Goal: Information Seeking & Learning: Learn about a topic

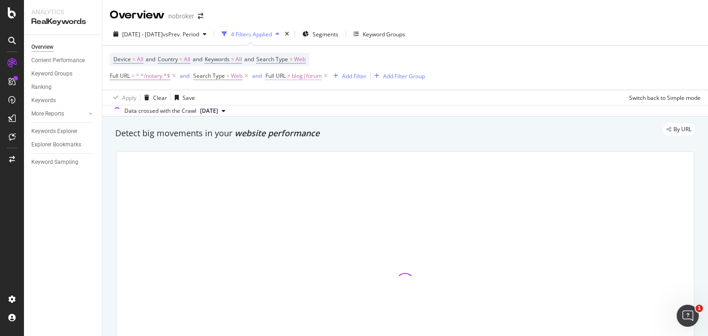
click at [284, 74] on span "Full URL" at bounding box center [275, 76] width 20 height 8
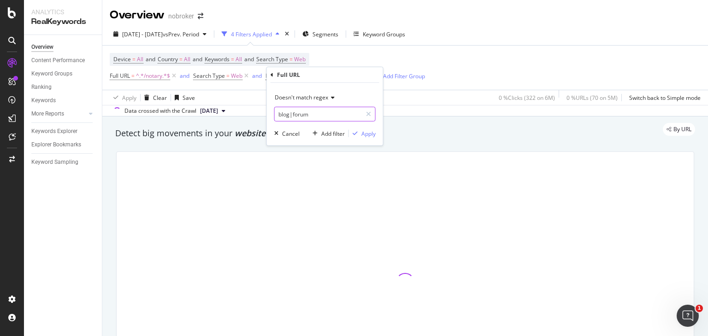
click at [317, 115] on input "blog|forum" at bounding box center [318, 114] width 87 height 15
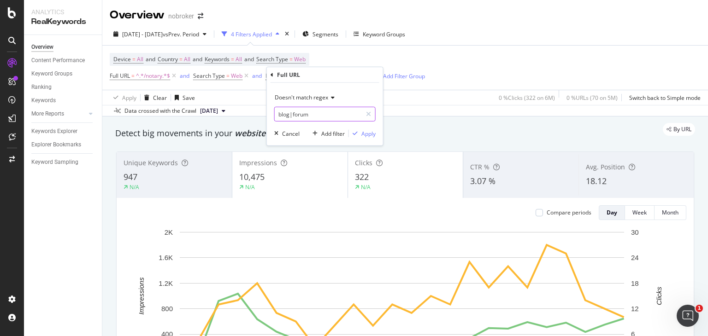
click at [317, 115] on input "blog|forum" at bounding box center [318, 114] width 87 height 15
type input "blog|forum|guides"
click at [358, 129] on div "Apply" at bounding box center [362, 133] width 27 height 8
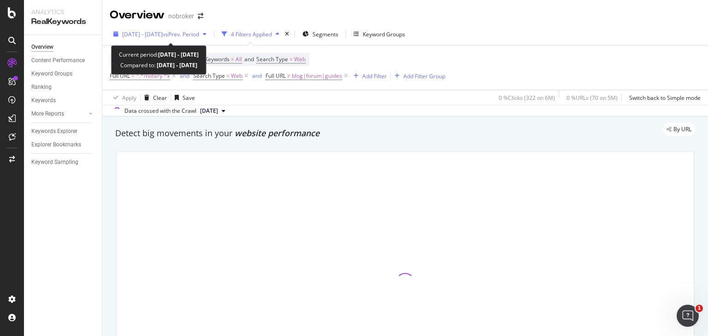
click at [199, 32] on span "vs Prev. Period" at bounding box center [181, 34] width 36 height 8
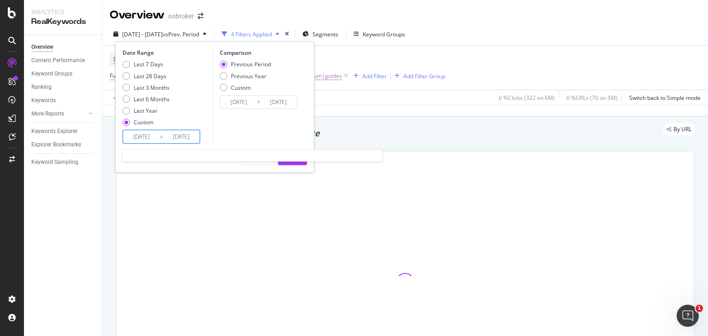
click at [144, 137] on input "[DATE]" at bounding box center [141, 136] width 37 height 13
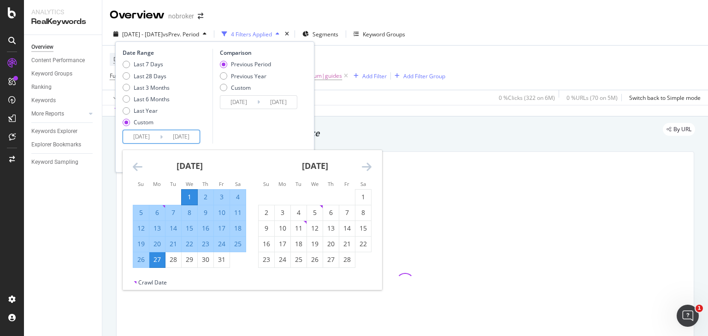
click at [365, 163] on icon "Move forward to switch to the next month." at bounding box center [367, 166] width 10 height 11
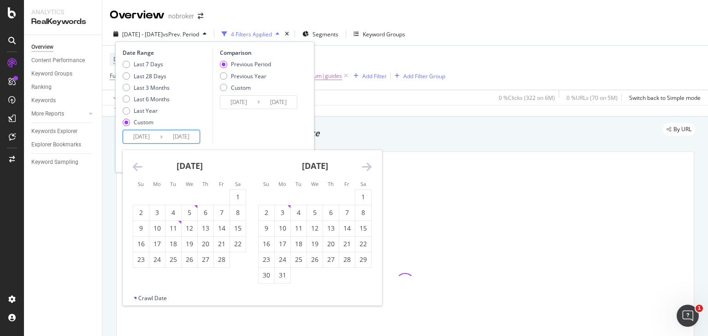
click at [365, 163] on icon "Move forward to switch to the next month." at bounding box center [367, 166] width 10 height 11
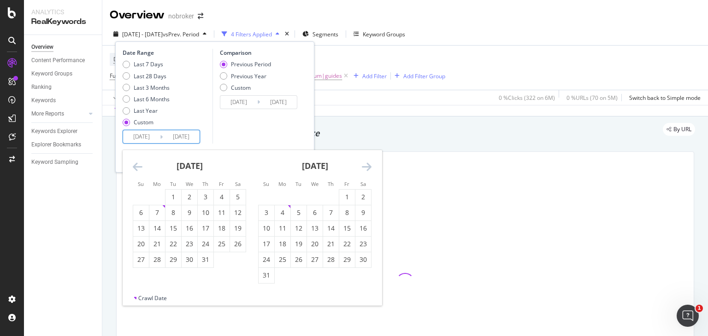
click at [370, 166] on icon "Move forward to switch to the next month." at bounding box center [367, 166] width 10 height 11
click at [282, 193] on div "1" at bounding box center [283, 197] width 16 height 9
type input "[DATE]"
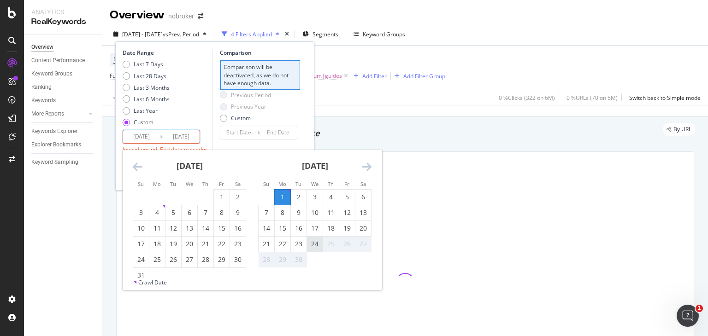
click at [314, 243] on div "24" at bounding box center [315, 244] width 16 height 9
type input "[DATE]"
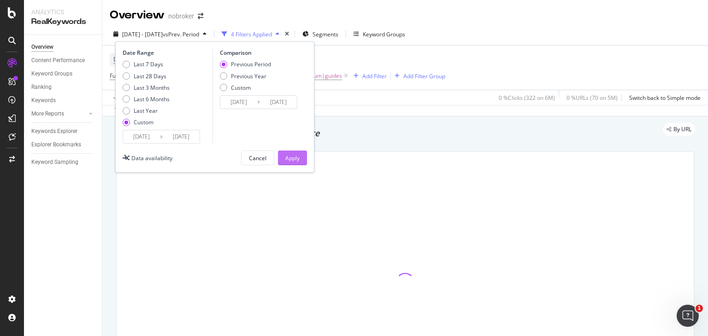
click at [296, 159] on div "Apply" at bounding box center [292, 158] width 14 height 8
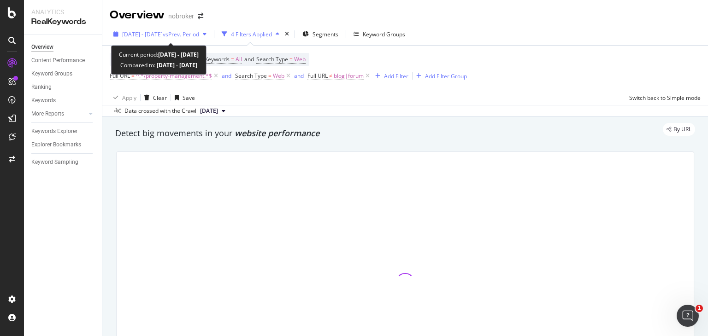
click at [199, 36] on span "vs Prev. Period" at bounding box center [181, 34] width 36 height 8
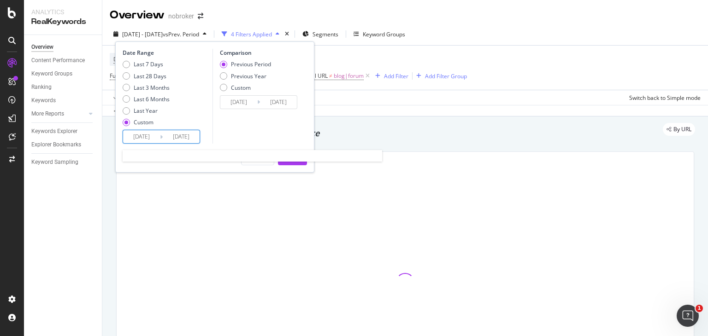
click at [138, 137] on input "[DATE]" at bounding box center [141, 136] width 37 height 13
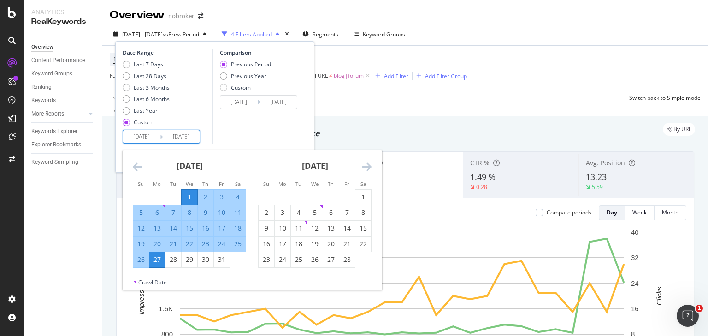
click at [367, 167] on icon "Move forward to switch to the next month." at bounding box center [367, 166] width 10 height 11
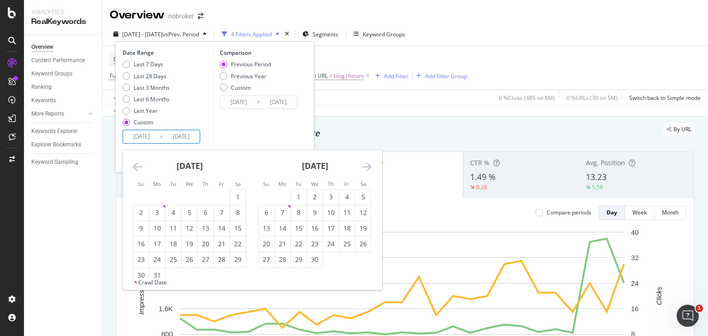
click at [367, 167] on icon "Move forward to switch to the next month." at bounding box center [367, 166] width 10 height 11
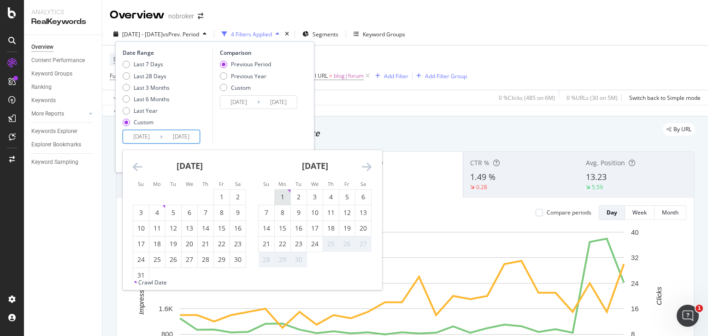
click at [284, 199] on div "1" at bounding box center [283, 197] width 16 height 9
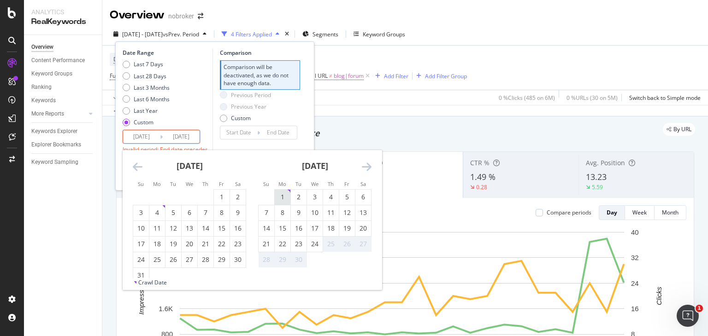
type input "2025/09/01"
click at [313, 246] on div "24" at bounding box center [315, 244] width 16 height 9
type input "[DATE]"
type input "2025/08/08"
type input "2025/08/31"
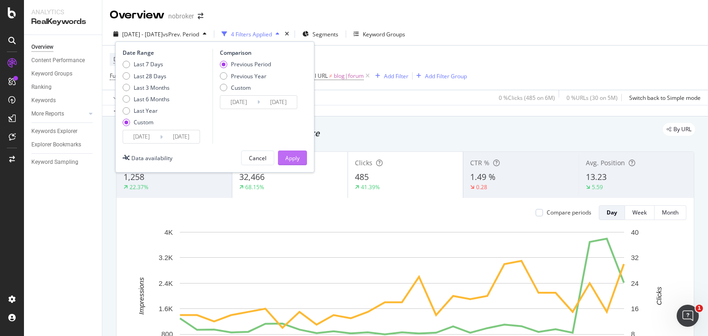
click at [289, 157] on div "Apply" at bounding box center [292, 158] width 14 height 8
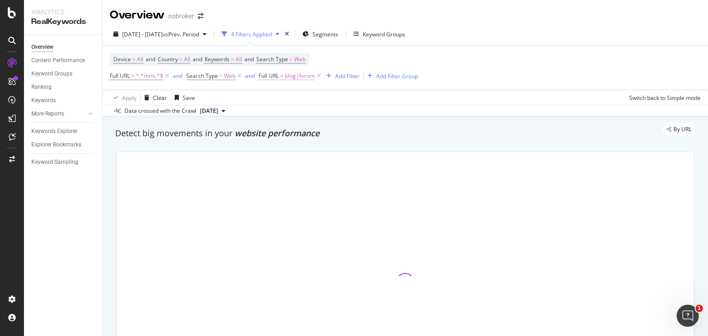
click at [297, 74] on span "blog|forum" at bounding box center [300, 76] width 30 height 13
click at [308, 112] on input "blog|forum" at bounding box center [310, 114] width 87 height 15
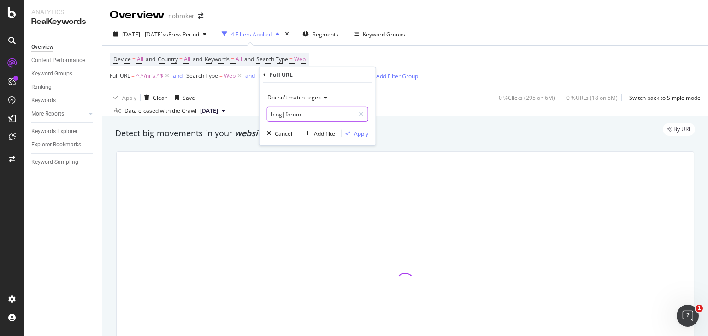
click at [308, 112] on input "blog|forum" at bounding box center [310, 114] width 87 height 15
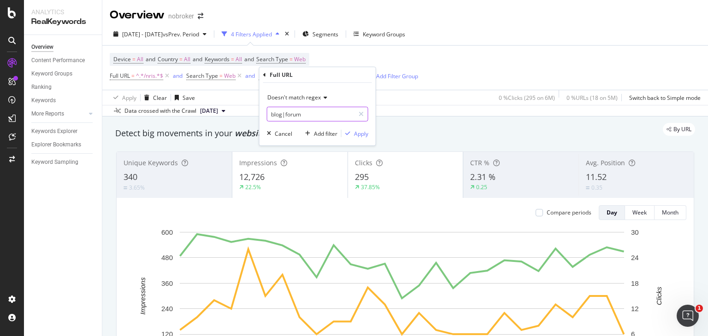
click at [308, 112] on input "blog|forum" at bounding box center [310, 114] width 87 height 15
type input "blog|forum|nri-guides"
click at [354, 132] on div "Apply" at bounding box center [361, 133] width 14 height 8
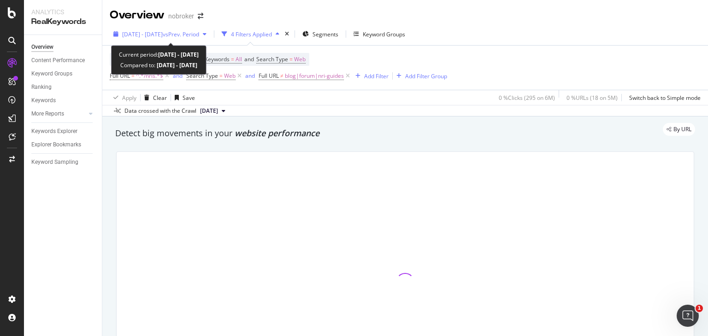
click at [194, 34] on span "vs Prev. Period" at bounding box center [181, 34] width 36 height 8
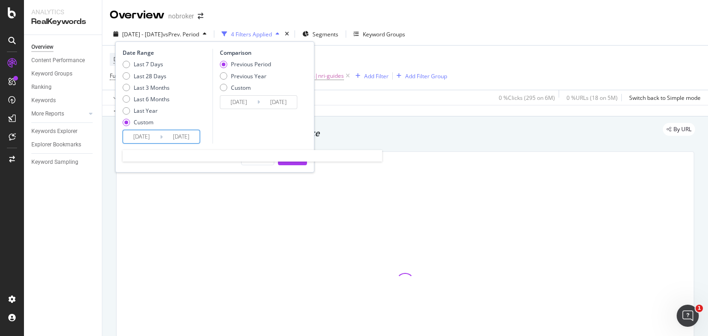
click at [146, 133] on input "[DATE]" at bounding box center [141, 136] width 37 height 13
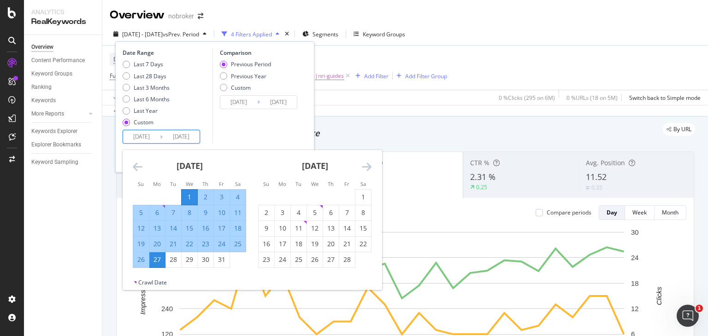
click at [363, 164] on icon "Move forward to switch to the next month." at bounding box center [367, 166] width 10 height 11
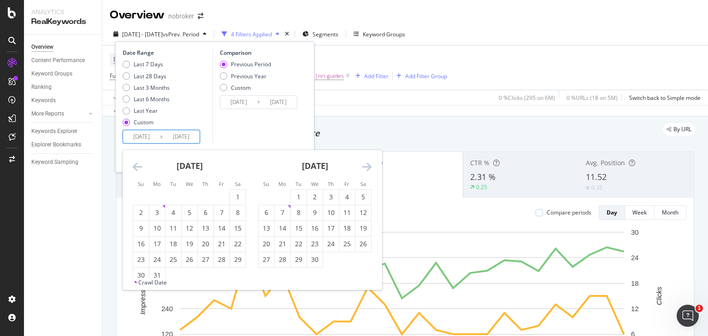
click at [363, 164] on icon "Move forward to switch to the next month." at bounding box center [367, 166] width 10 height 11
click at [366, 164] on icon "Move forward to switch to the next month." at bounding box center [367, 166] width 10 height 11
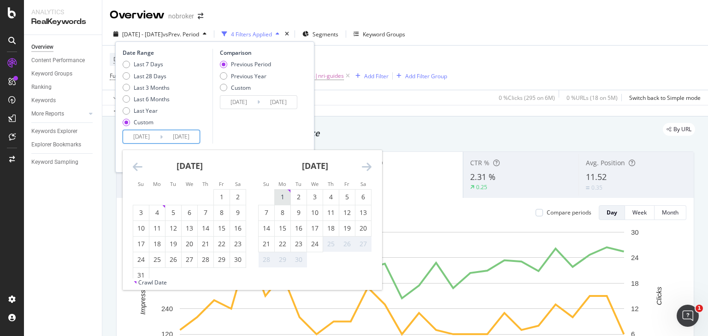
click at [281, 193] on div "1" at bounding box center [283, 197] width 16 height 9
type input "2025/09/01"
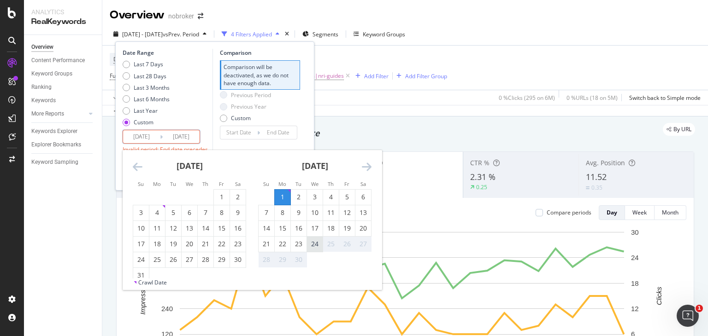
click at [311, 240] on div "24" at bounding box center [315, 244] width 16 height 9
type input "2025/09/24"
type input "2025/08/08"
type input "2025/08/31"
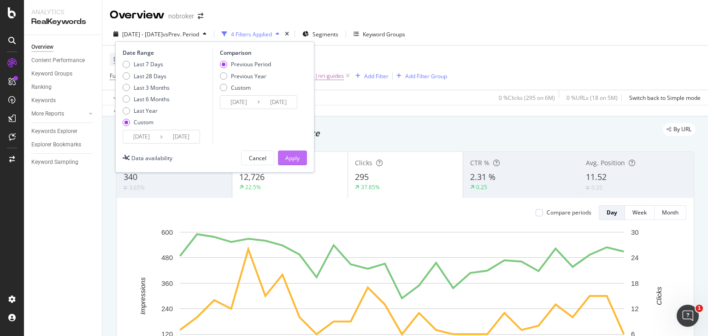
click at [289, 152] on div "Apply" at bounding box center [292, 158] width 14 height 14
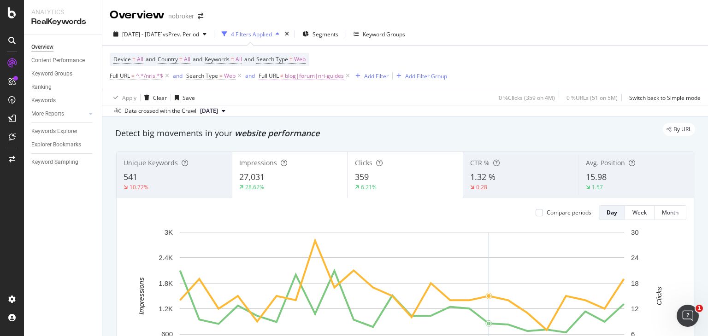
click at [312, 76] on span "blog|forum|nri-guides" at bounding box center [314, 76] width 59 height 13
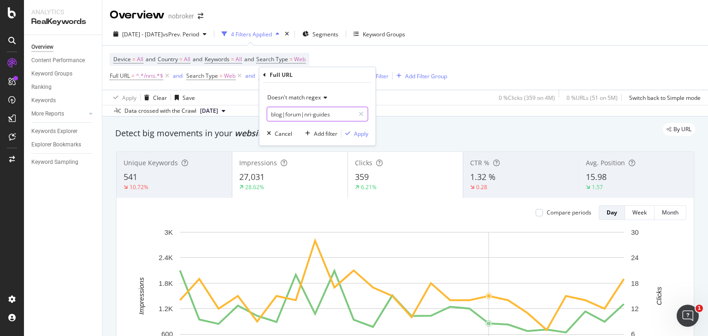
click at [330, 113] on input "blog|forum|nri-guides" at bounding box center [310, 114] width 87 height 15
paste input "nri-guides"
type input "blog|forum|nri-guides"
click at [357, 133] on div "Apply" at bounding box center [361, 133] width 14 height 8
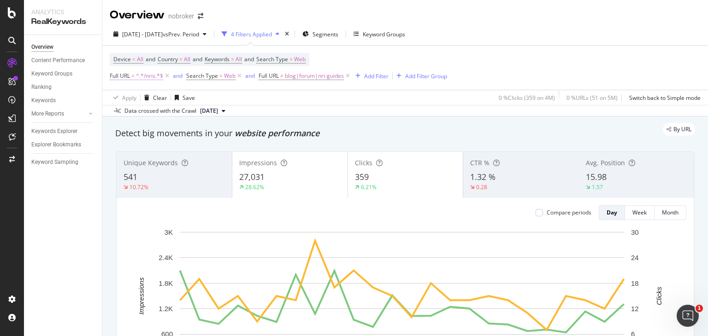
click at [142, 75] on span "^.*/nris.*$" at bounding box center [149, 76] width 27 height 13
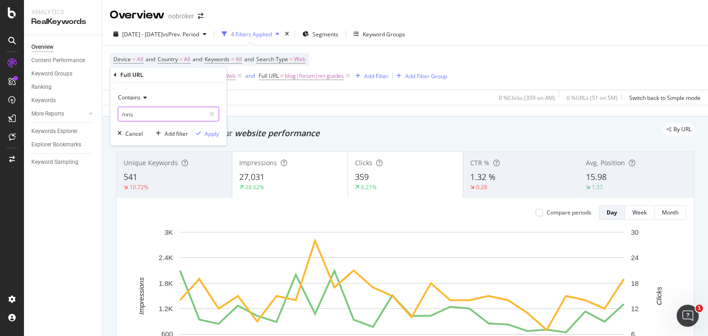
click at [146, 115] on input "/nris" at bounding box center [161, 114] width 87 height 15
paste input "https://www.nobroker.in/prophub/nris/nri-guides/"
type input "https://www.nobroker.in/prophub/nris/nri-guides/"
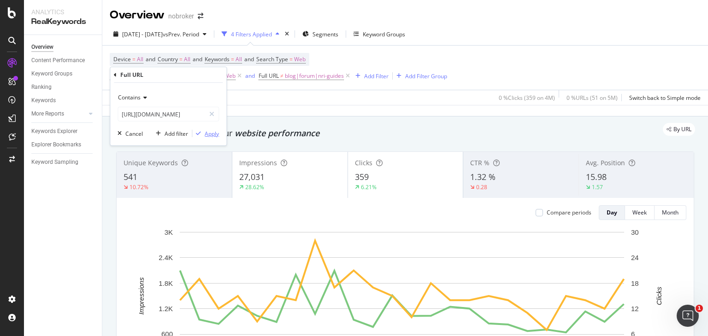
scroll to position [0, 0]
click at [208, 132] on div "Apply" at bounding box center [212, 133] width 14 height 8
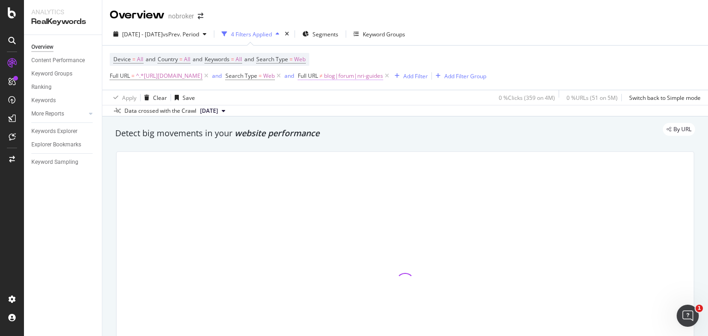
click at [383, 77] on span "blog|forum|nri-guides" at bounding box center [353, 76] width 59 height 13
click at [456, 112] on input "blog|forum|nri-guides" at bounding box center [428, 114] width 87 height 15
type input "blog|forum|nri-guide"
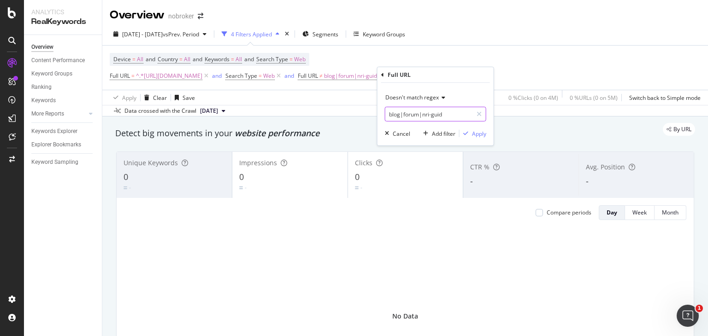
click at [456, 112] on input "blog|forum|nri-guid" at bounding box center [428, 114] width 87 height 15
type input "blog|forum|"
click at [475, 134] on div "Apply" at bounding box center [479, 133] width 14 height 8
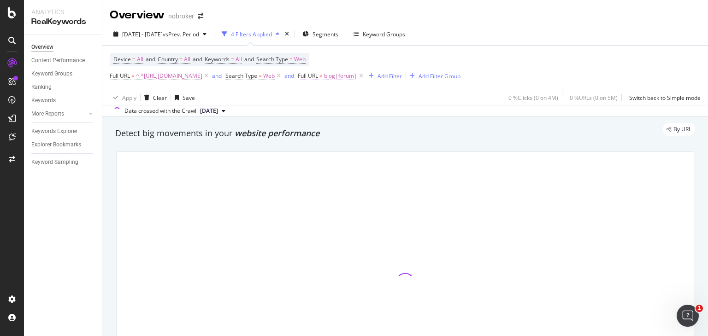
click at [357, 74] on span "blog|forum|" at bounding box center [340, 76] width 33 height 13
click at [432, 116] on input "blog|forum|" at bounding box center [428, 114] width 87 height 15
type input "blog|forum"
click at [476, 133] on div "Apply" at bounding box center [479, 133] width 14 height 8
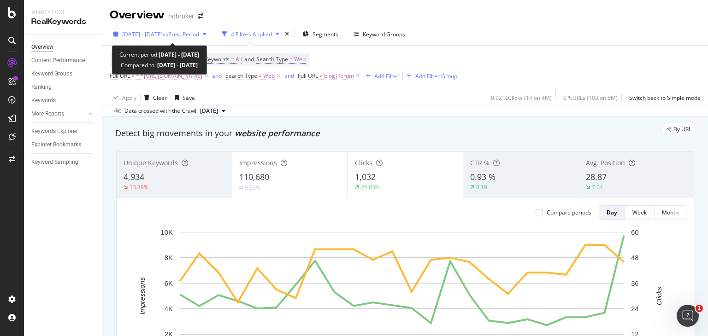
click at [199, 35] on span "vs Prev. Period" at bounding box center [181, 34] width 36 height 8
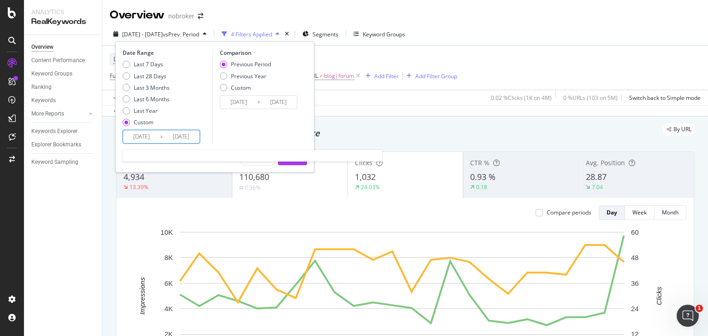
click at [153, 138] on input "2025/09/01" at bounding box center [141, 136] width 37 height 13
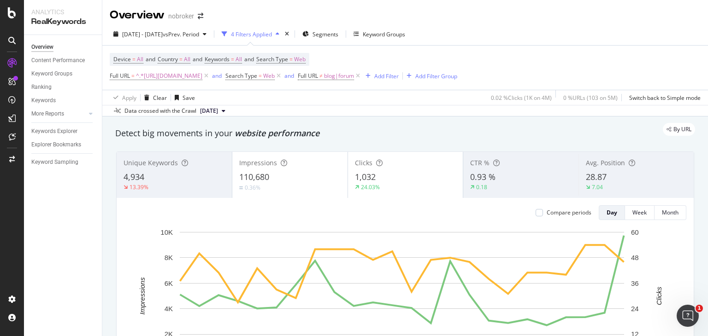
click at [388, 136] on div "Detect big movements in your website performance" at bounding box center [404, 134] width 579 height 12
click at [512, 31] on div "2025 Sep. 1st - Sep. 24th vs Prev. Period 4 Filters Applied Segments Keyword Gr…" at bounding box center [404, 36] width 605 height 18
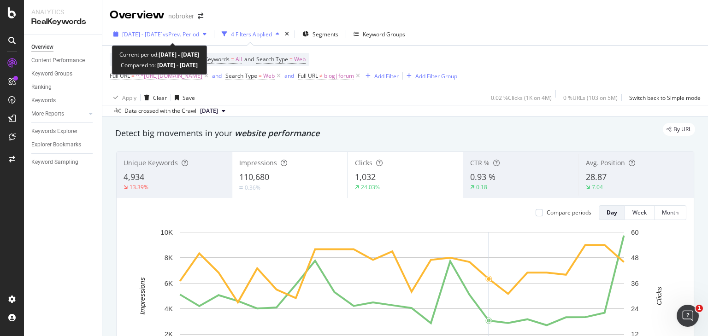
click at [163, 30] on span "[DATE] - [DATE]" at bounding box center [142, 34] width 41 height 8
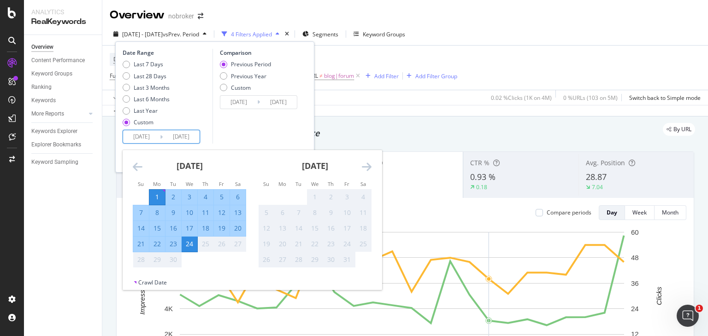
click at [146, 143] on input "2025/09/01" at bounding box center [141, 136] width 37 height 13
click at [139, 166] on icon "Move backward to switch to the previous month." at bounding box center [138, 166] width 10 height 11
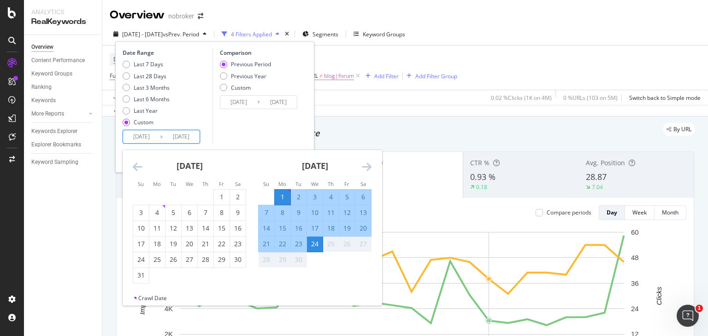
click at [139, 166] on icon "Move backward to switch to the previous month." at bounding box center [138, 166] width 10 height 11
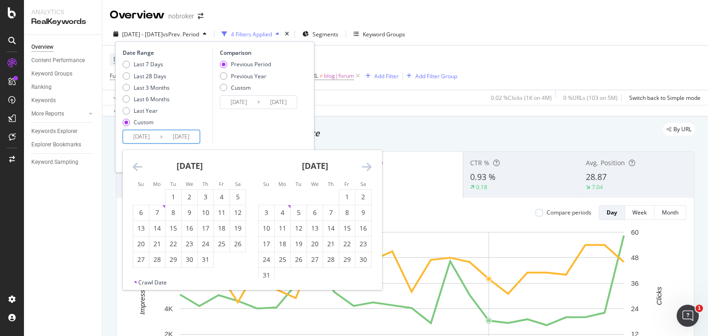
click at [139, 166] on icon "Move backward to switch to the previous month." at bounding box center [138, 166] width 10 height 11
click at [295, 231] on div "15" at bounding box center [299, 228] width 16 height 9
type input "2025/07/15"
type input "2025/05/04"
type input "2025/07/14"
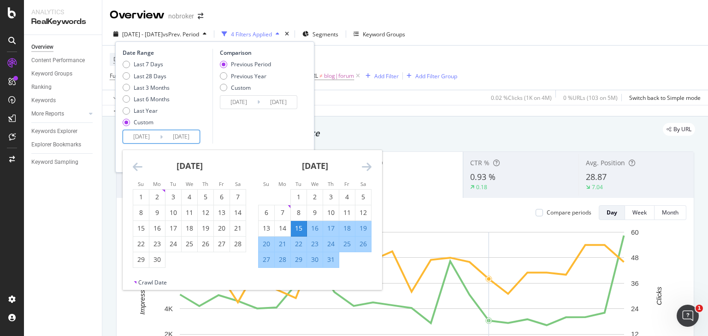
click at [365, 166] on icon "Move forward to switch to the next month." at bounding box center [367, 166] width 10 height 11
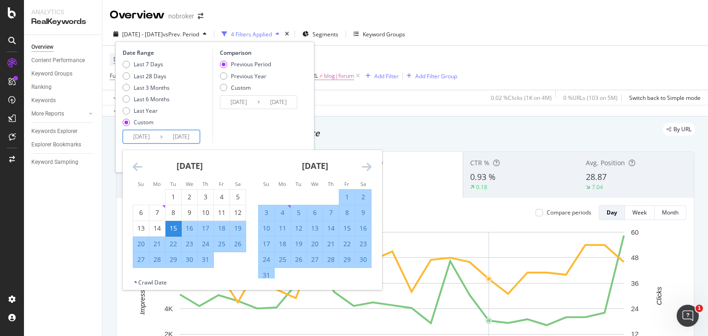
click at [365, 166] on icon "Move forward to switch to the next month." at bounding box center [367, 166] width 10 height 11
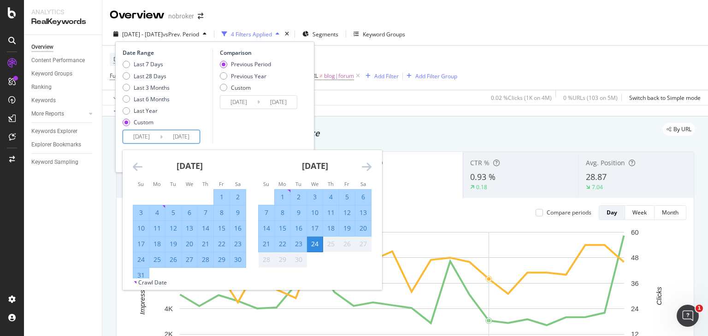
click at [264, 115] on div "Comparison Previous Period Previous Year Custom 2025/05/04 Navigate forward to …" at bounding box center [256, 96] width 88 height 95
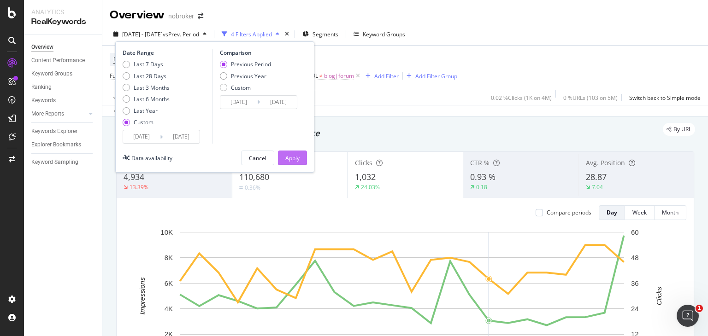
click at [293, 153] on div "Apply" at bounding box center [292, 158] width 14 height 14
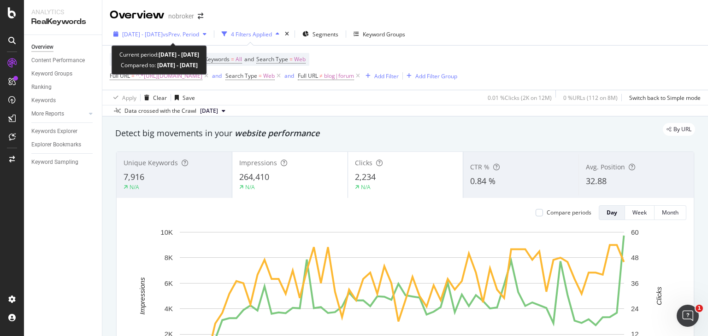
click at [161, 32] on span "2025 Jul. 15th - Sep. 24th" at bounding box center [142, 34] width 41 height 8
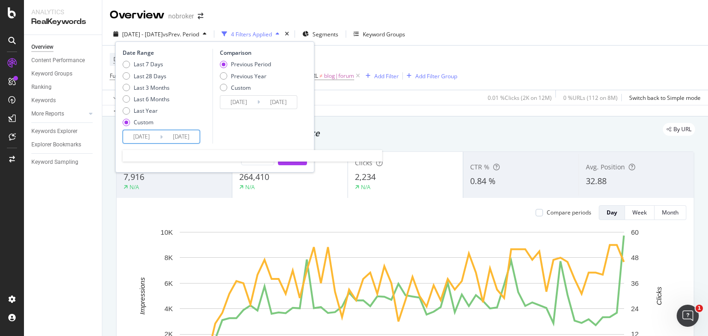
click at [136, 140] on input "2025/07/15" at bounding box center [141, 136] width 37 height 13
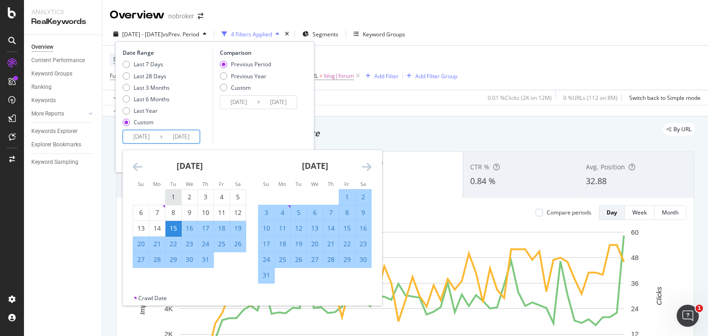
click at [170, 193] on div "1" at bounding box center [173, 197] width 16 height 9
type input "2025/07/01"
type input "2025/04/06"
type input "2025/06/30"
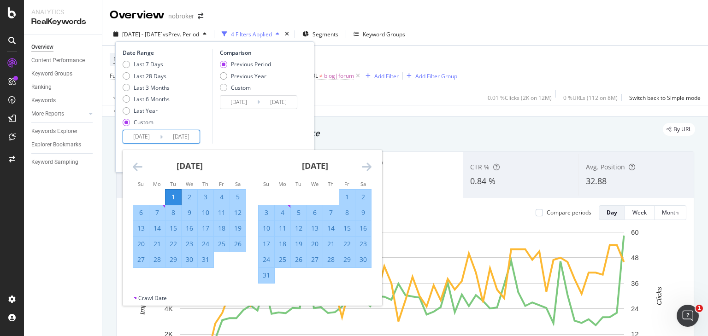
click at [201, 259] on div "31" at bounding box center [206, 259] width 16 height 9
type input "2025/07/31"
type input "2025/05/31"
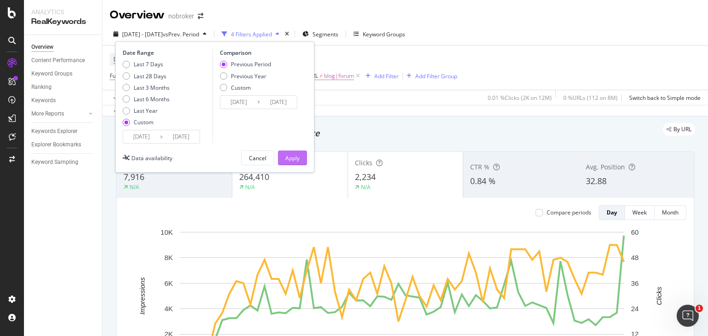
click at [289, 160] on div "Apply" at bounding box center [292, 158] width 14 height 8
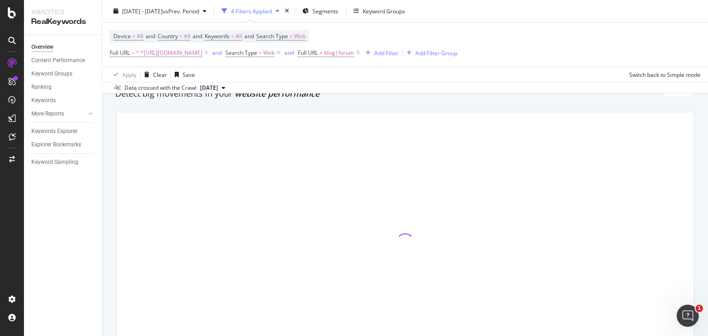
scroll to position [18, 0]
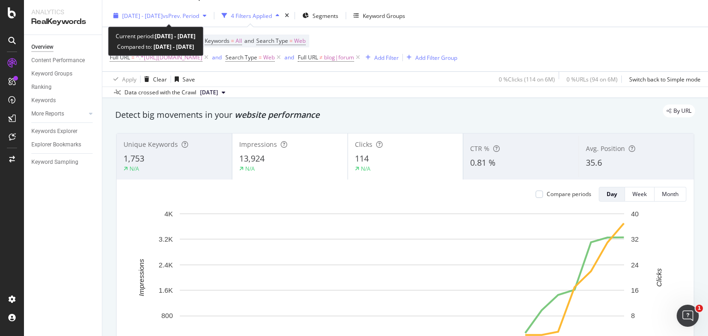
click at [169, 10] on div "2025 Jul. 1st - Jul. 31st vs Prev. Period" at bounding box center [160, 16] width 100 height 14
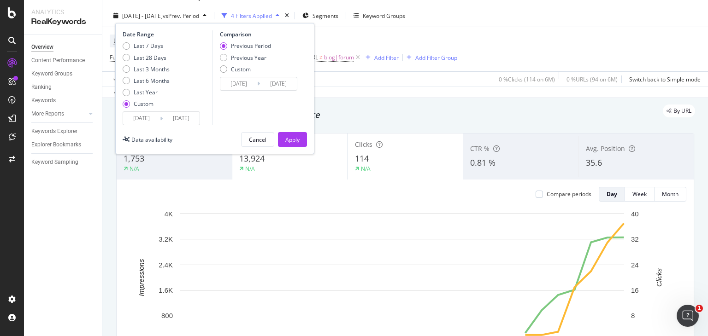
click at [143, 118] on input "2025/07/01" at bounding box center [141, 118] width 37 height 13
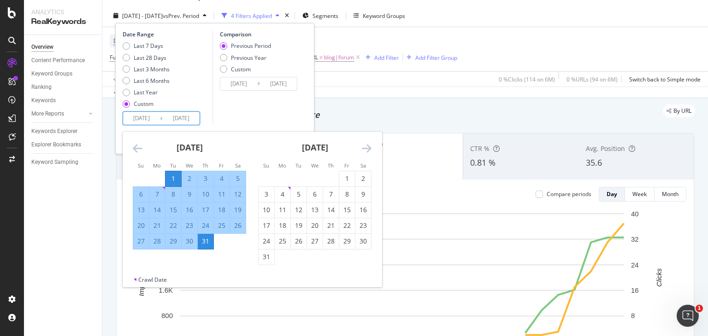
click at [146, 118] on input "2025/07/01" at bounding box center [141, 118] width 37 height 13
click at [343, 177] on div "1" at bounding box center [347, 178] width 16 height 9
type input "2025/08/01"
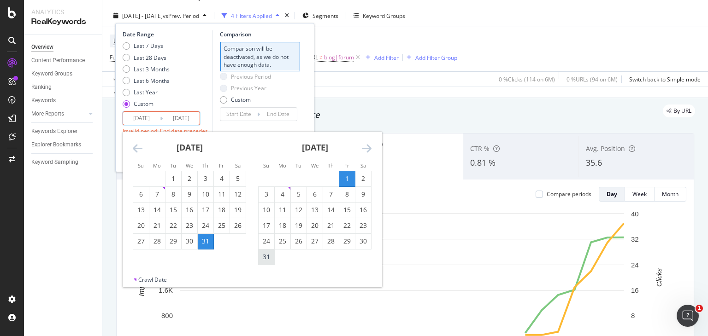
click at [269, 258] on div "31" at bounding box center [266, 256] width 16 height 9
type input "2025/08/31"
type input "2025/07/01"
type input "2025/07/31"
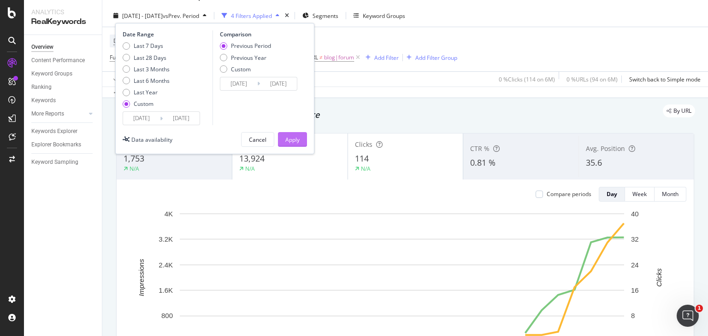
click at [296, 133] on div "Apply" at bounding box center [292, 140] width 14 height 14
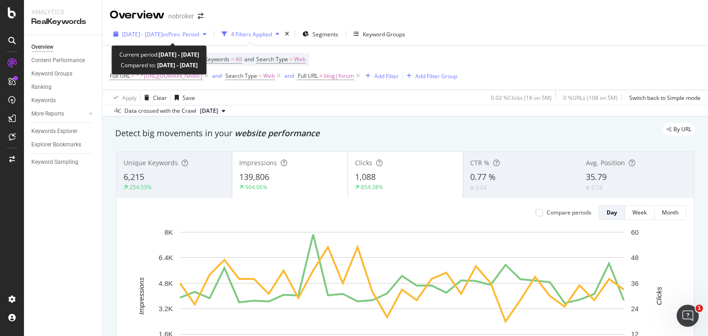
click at [163, 30] on span "2025 Aug. 1st - Aug. 31st" at bounding box center [142, 34] width 41 height 8
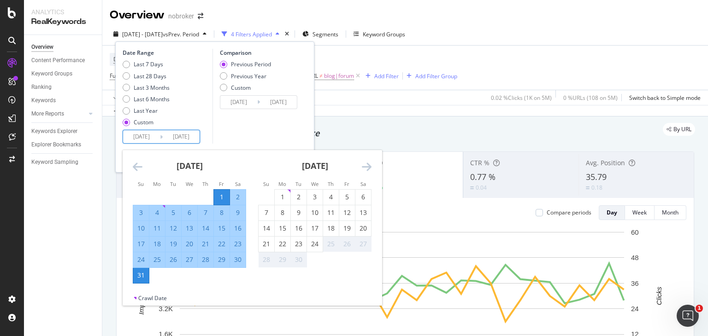
click at [137, 139] on input "2025/08/01" at bounding box center [141, 136] width 37 height 13
click at [282, 197] on div "1" at bounding box center [283, 197] width 16 height 9
type input "2025/09/01"
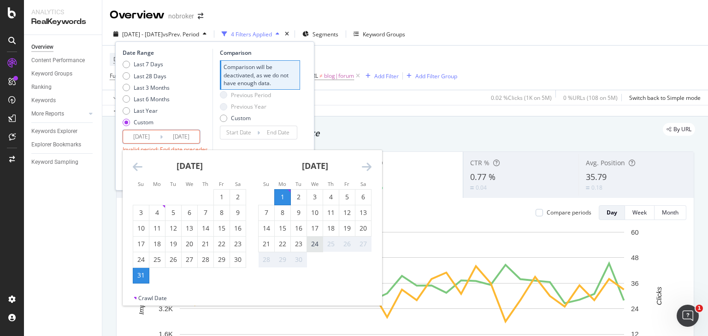
click at [316, 246] on div "24" at bounding box center [315, 244] width 16 height 9
type input "2025/09/24"
type input "2025/08/08"
type input "2025/08/31"
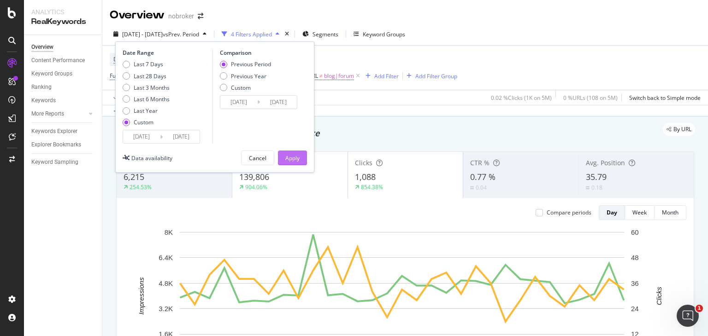
click at [295, 155] on div "Apply" at bounding box center [292, 158] width 14 height 8
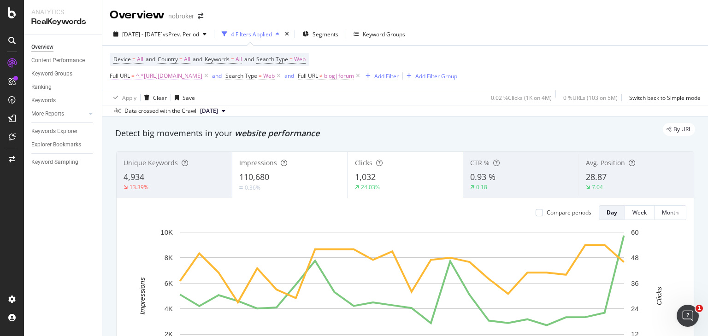
click at [202, 73] on span "^.*https://www.nobroker.in/prophub/nris/nri-guides/.*$" at bounding box center [169, 76] width 66 height 13
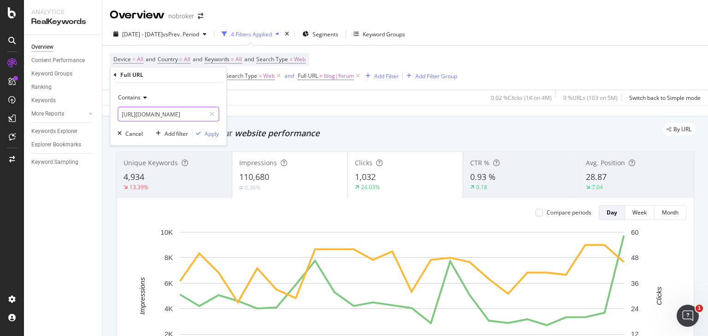
click at [171, 112] on input "https://www.nobroker.in/prophub/nris/nri-guides/" at bounding box center [161, 114] width 87 height 15
paste input "https://www.nobroker.in/prophub/notary/guides/"
type input "https://www.nobroker.in/prophub/notary/guides/"
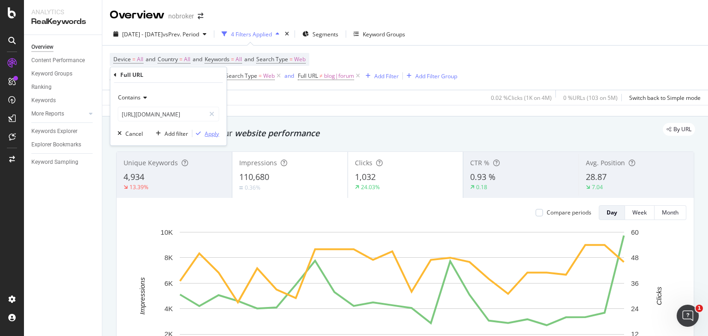
click at [208, 131] on div "Apply" at bounding box center [212, 133] width 14 height 8
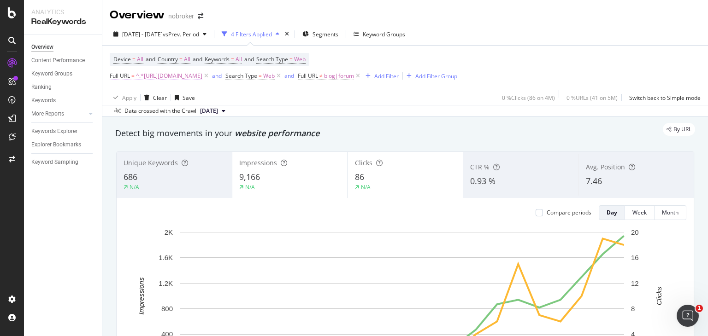
click at [190, 75] on span "^.*https://www.nobroker.in/prophub/notary/guides/.*$" at bounding box center [169, 76] width 66 height 13
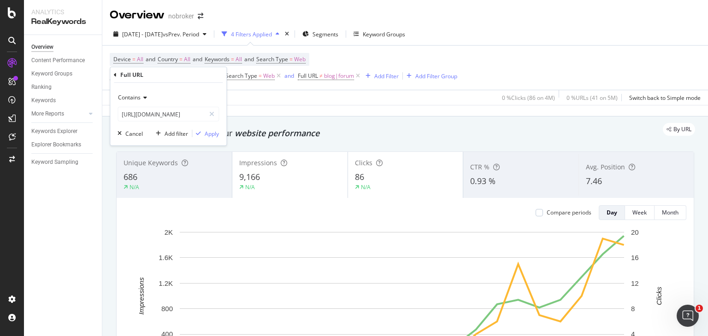
click at [210, 76] on icon at bounding box center [206, 75] width 8 height 9
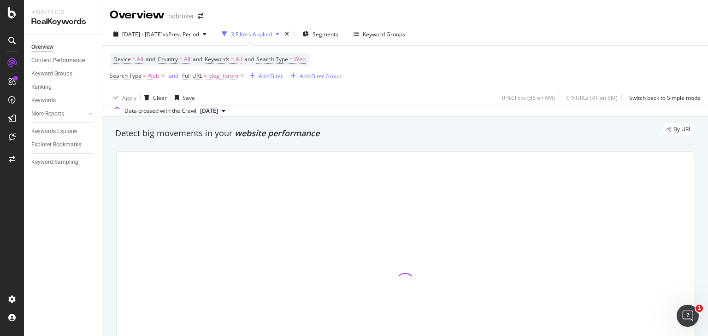
click at [271, 80] on div "Add Filter" at bounding box center [264, 76] width 37 height 10
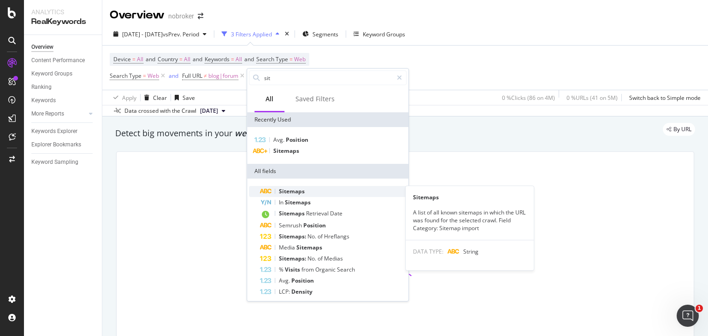
type input "sit"
click at [304, 193] on span "Sitemaps" at bounding box center [292, 191] width 26 height 8
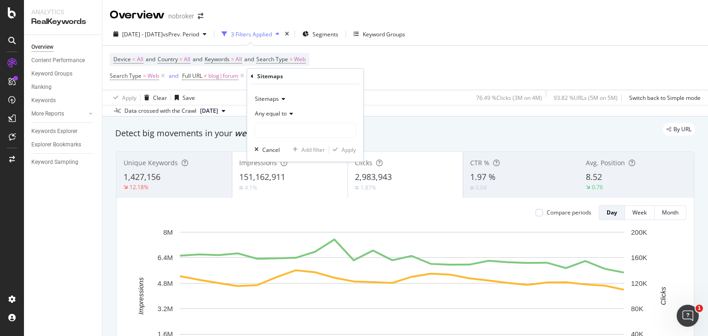
click at [562, 25] on div "2025 Sep. 1st - Sep. 24th vs Prev. Period 3 Filters Applied Segments Keyword Gr…" at bounding box center [404, 70] width 605 height 94
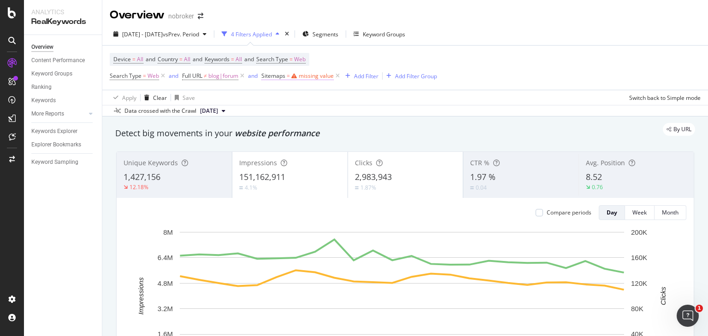
click at [298, 77] on div "missing value" at bounding box center [315, 76] width 35 height 8
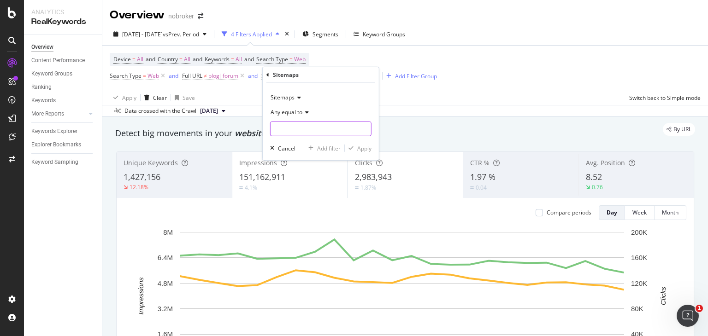
click at [308, 128] on input "text" at bounding box center [320, 129] width 100 height 15
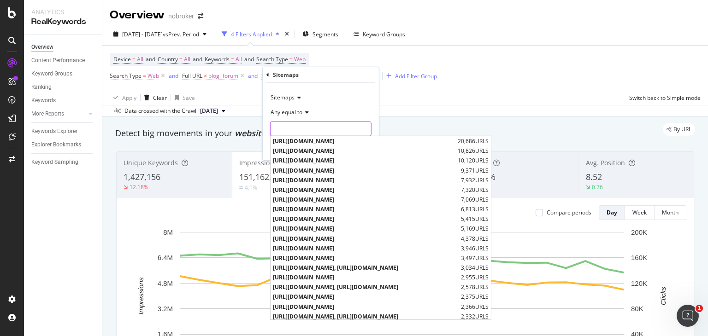
paste input "affidavit-guide.xml"
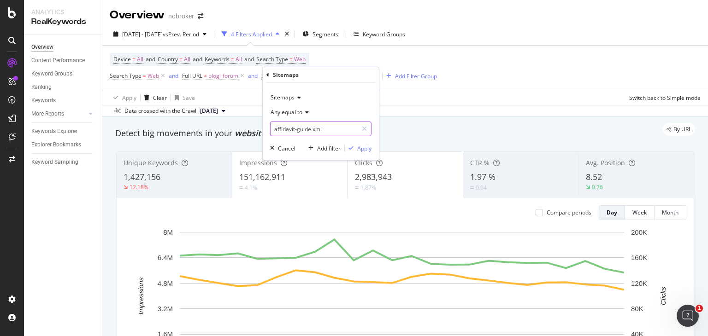
type input "affidavit-guide.xml"
click at [299, 111] on span "Any equal to" at bounding box center [286, 112] width 32 height 8
click at [429, 98] on div "Apply Clear Save Switch back to Simple mode" at bounding box center [404, 97] width 605 height 15
click at [302, 72] on div "missing value" at bounding box center [315, 76] width 35 height 8
click at [304, 131] on input "text" at bounding box center [320, 129] width 100 height 15
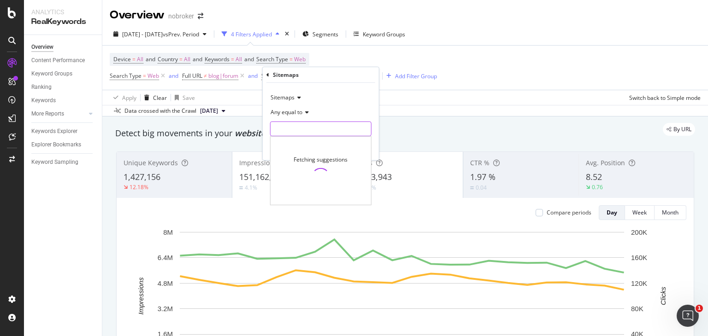
paste input "affidavit-guide.xml"
type input "affidavit-guide.xml"
click at [361, 148] on div "Apply" at bounding box center [364, 148] width 14 height 8
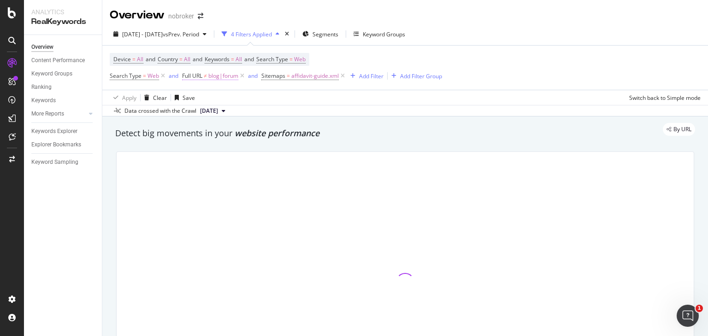
click at [214, 75] on span "blog|forum" at bounding box center [223, 76] width 30 height 13
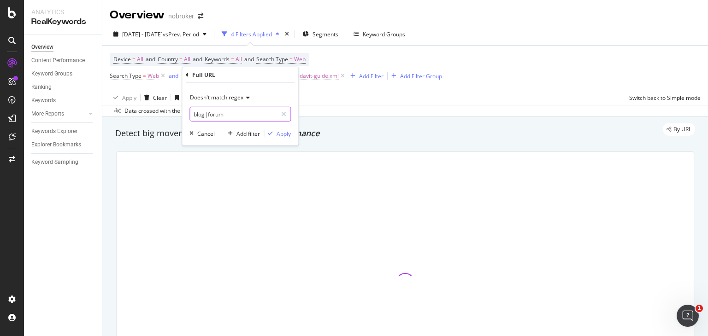
click at [227, 112] on input "blog|forum" at bounding box center [233, 114] width 87 height 15
type input "blog|forum"
click at [208, 112] on input "blog|forum" at bounding box center [233, 114] width 87 height 15
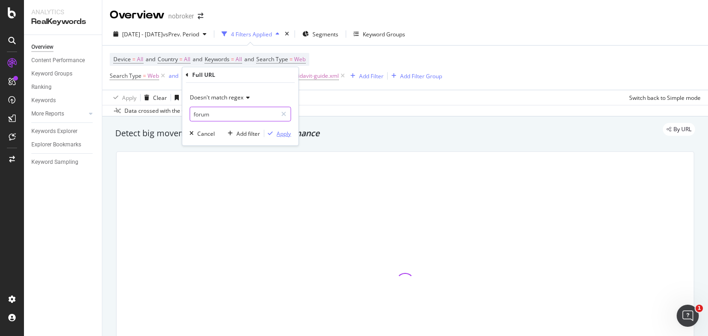
type input "forum"
click at [279, 131] on div "Apply" at bounding box center [283, 133] width 14 height 8
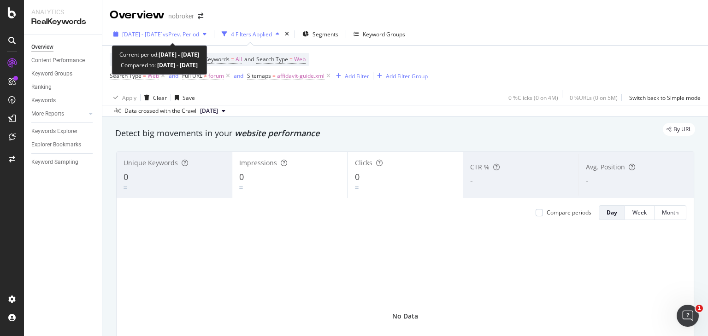
click at [163, 34] on span "[DATE] - [DATE]" at bounding box center [142, 34] width 41 height 8
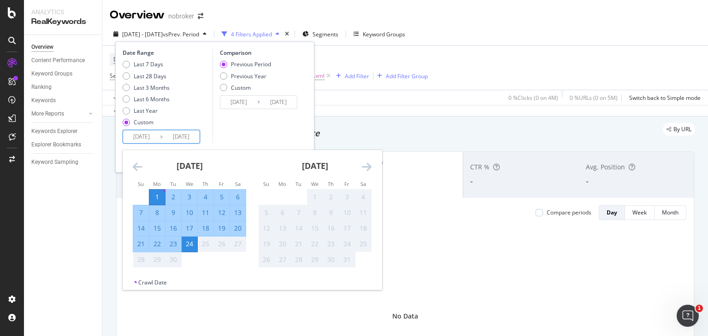
click at [150, 134] on input "2025/09/01" at bounding box center [141, 136] width 37 height 13
click at [136, 164] on icon "Move backward to switch to the previous month." at bounding box center [138, 166] width 10 height 11
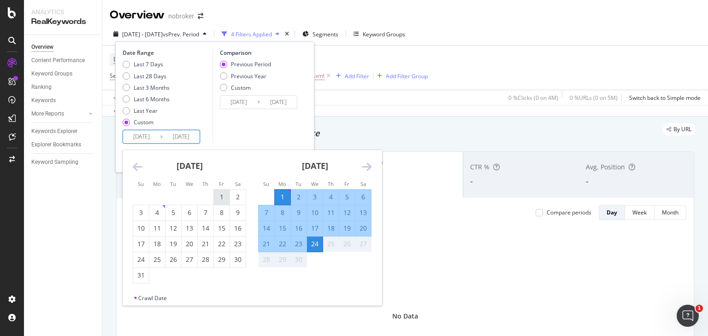
click at [222, 198] on div "1" at bounding box center [222, 197] width 16 height 9
type input "2025/08/01"
type input "2025/06/07"
type input "2025/07/31"
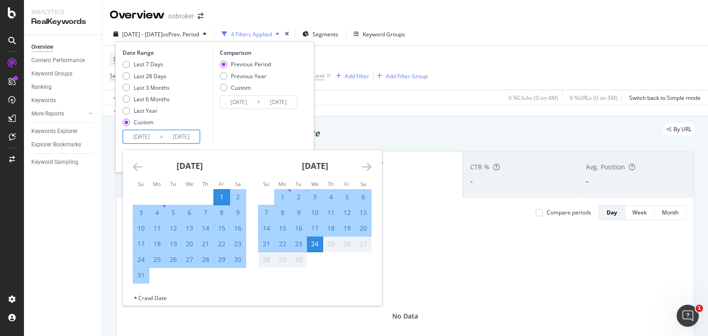
click at [135, 273] on div "31" at bounding box center [141, 275] width 16 height 9
type input "2025/08/31"
type input "2025/07/01"
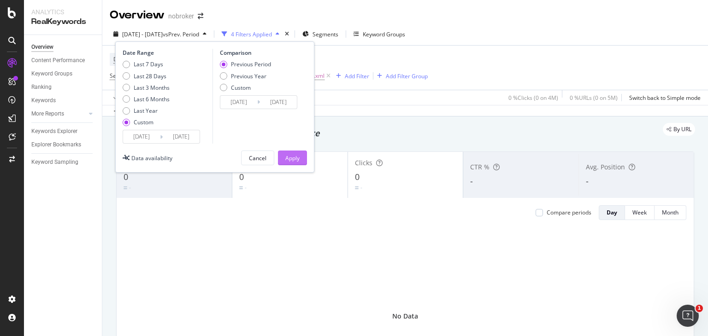
click at [289, 153] on div "Apply" at bounding box center [292, 158] width 14 height 14
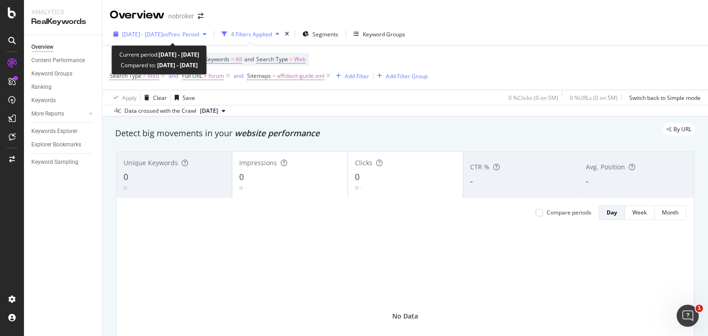
click at [186, 30] on span "vs Prev. Period" at bounding box center [181, 34] width 36 height 8
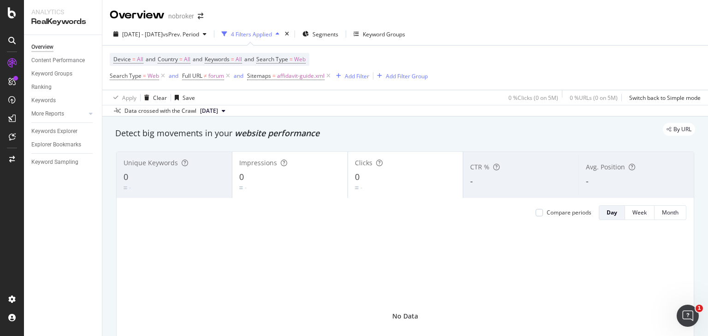
click at [394, 153] on div "Clicks 0 -" at bounding box center [405, 175] width 116 height 46
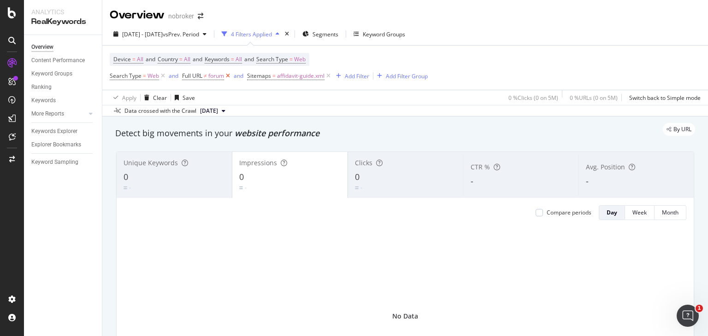
click at [228, 76] on icon at bounding box center [228, 75] width 8 height 9
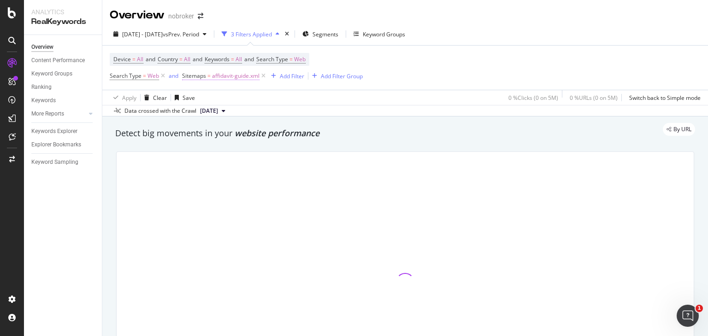
click at [230, 73] on span "affidavit-guide.xml" at bounding box center [235, 76] width 47 height 13
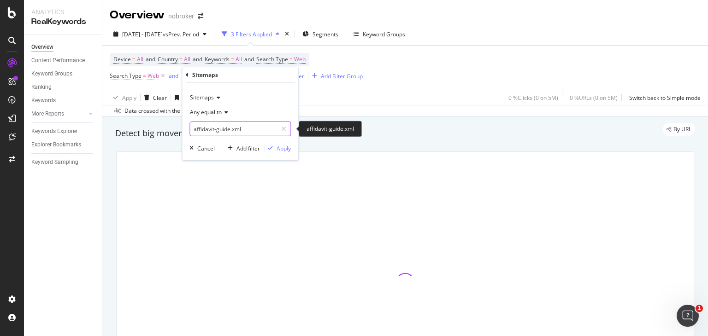
click at [232, 123] on input "affidavit-guide.xml" at bounding box center [233, 129] width 87 height 15
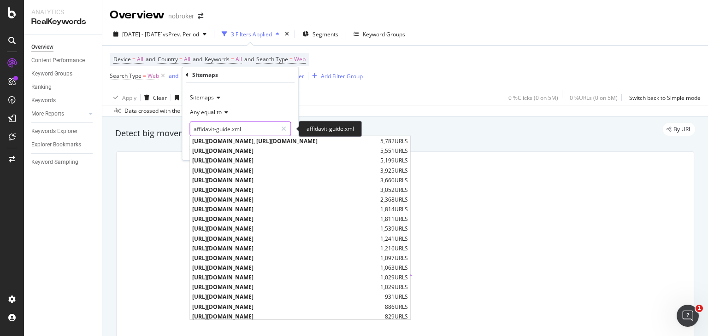
click at [232, 123] on input "affidavit-guide.xml" at bounding box center [233, 129] width 87 height 15
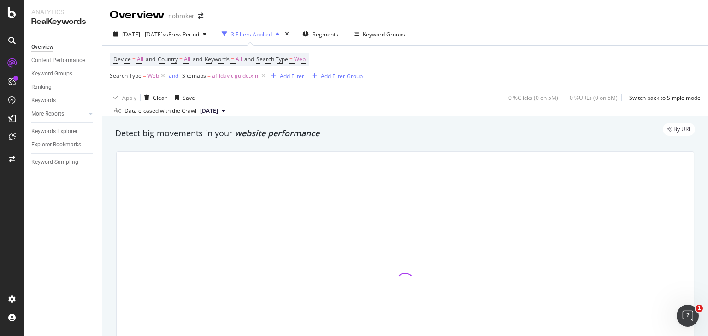
click at [481, 82] on div "Device = All and Country = All and Keywords = All and Search Type = Web Search …" at bounding box center [405, 68] width 591 height 44
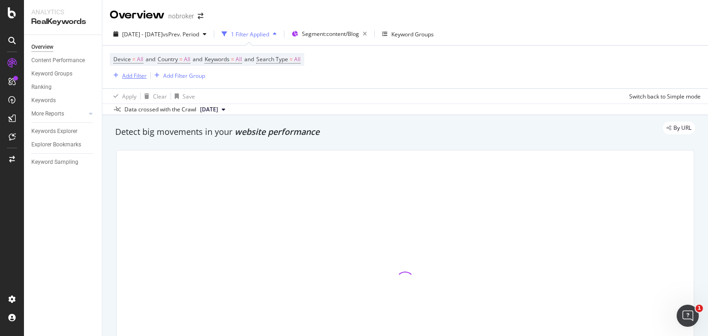
click at [135, 76] on div "Add Filter" at bounding box center [134, 76] width 24 height 8
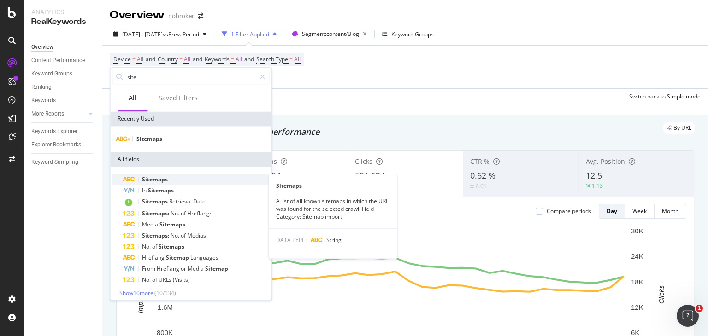
type input "site"
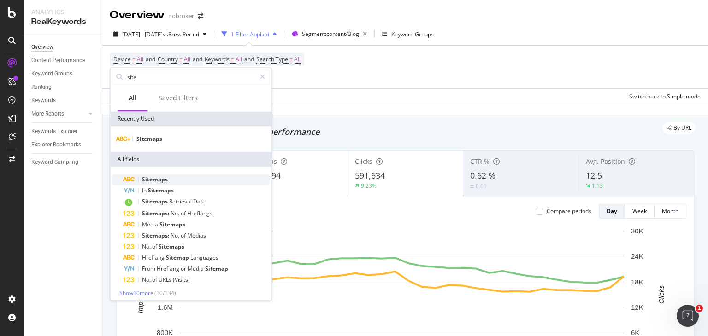
click at [156, 179] on span "Sitemaps" at bounding box center [155, 179] width 26 height 8
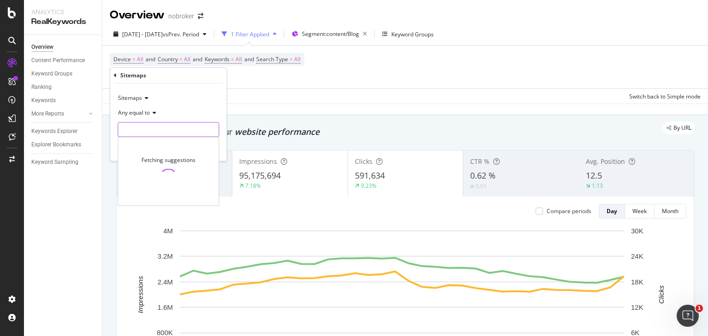
click at [150, 130] on input "text" at bounding box center [168, 130] width 100 height 15
paste input "affidavit-guide.xml"
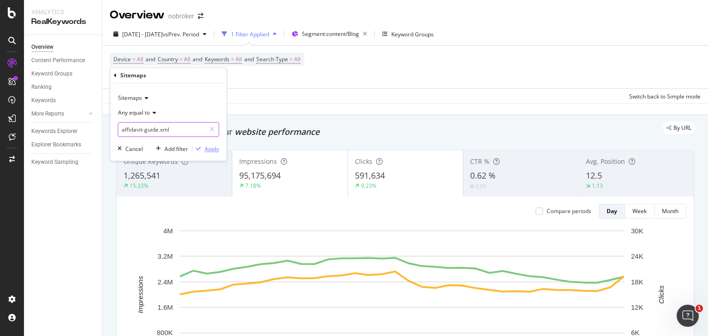
type input "affidavit-guide.xml"
click at [206, 146] on div "Apply" at bounding box center [212, 149] width 14 height 8
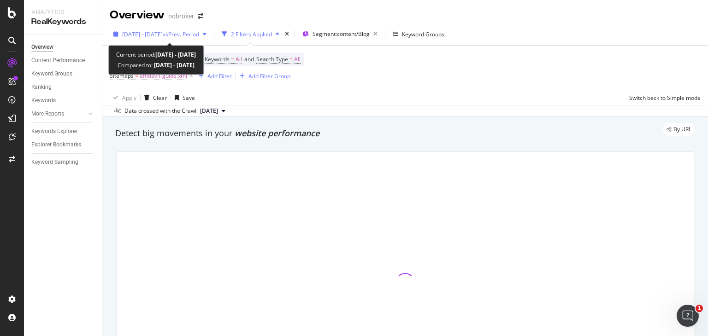
click at [199, 37] on span "vs Prev. Period" at bounding box center [181, 34] width 36 height 8
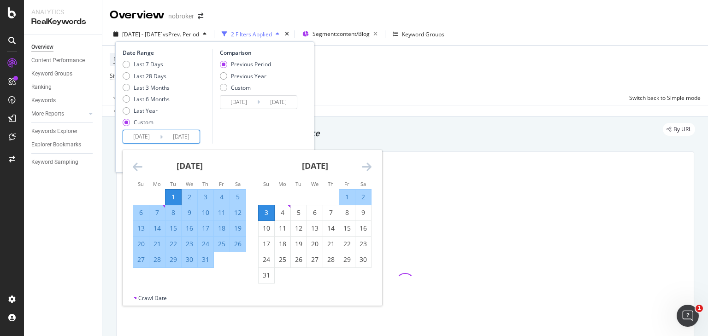
click at [145, 136] on input "[DATE]" at bounding box center [141, 136] width 37 height 13
click at [172, 193] on div "1" at bounding box center [173, 197] width 16 height 9
click at [365, 169] on icon "Move forward to switch to the next month." at bounding box center [367, 166] width 10 height 11
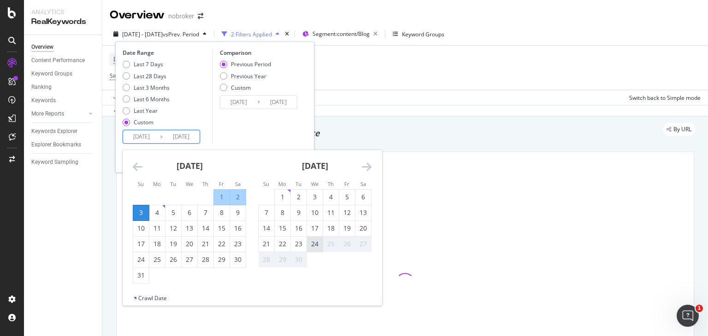
click at [313, 241] on div "24" at bounding box center [315, 244] width 16 height 9
type input "[DATE]"
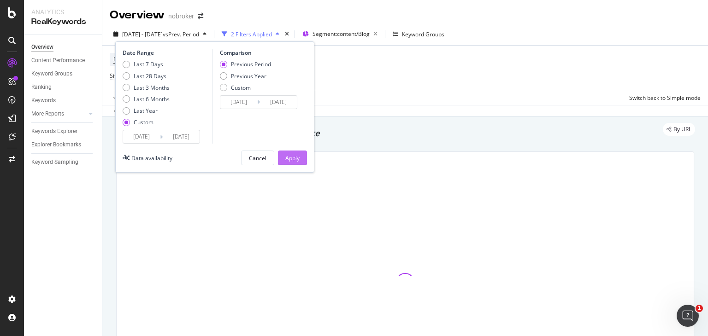
click at [298, 159] on div "Apply" at bounding box center [292, 158] width 14 height 8
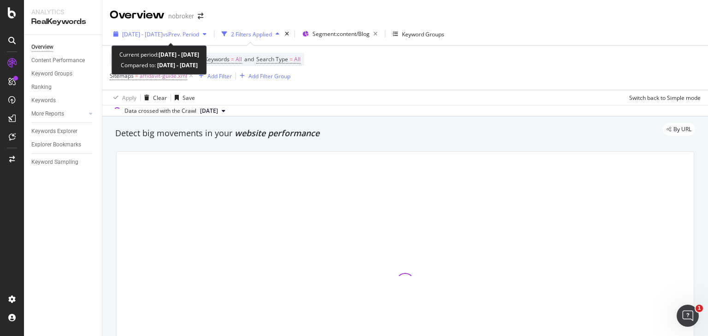
click at [163, 37] on span "[DATE] - [DATE]" at bounding box center [142, 34] width 41 height 8
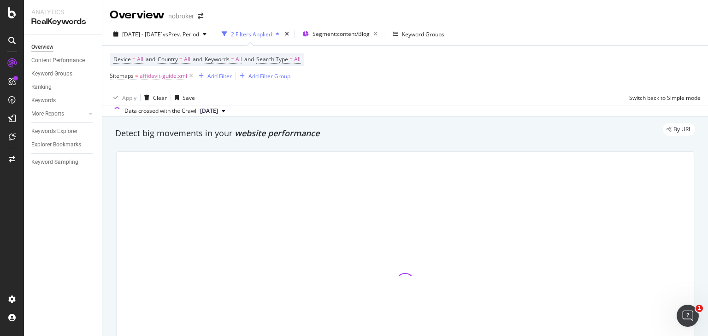
click at [341, 123] on div "By URL" at bounding box center [400, 129] width 589 height 13
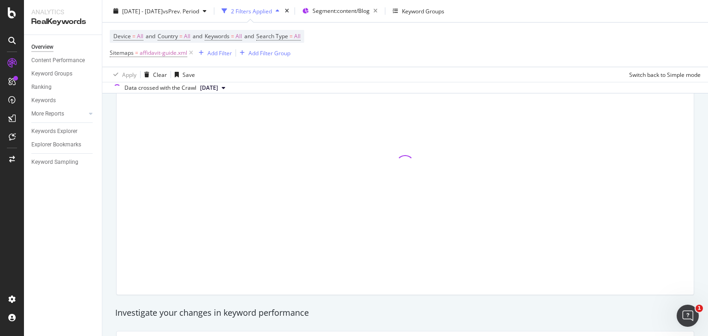
scroll to position [6, 0]
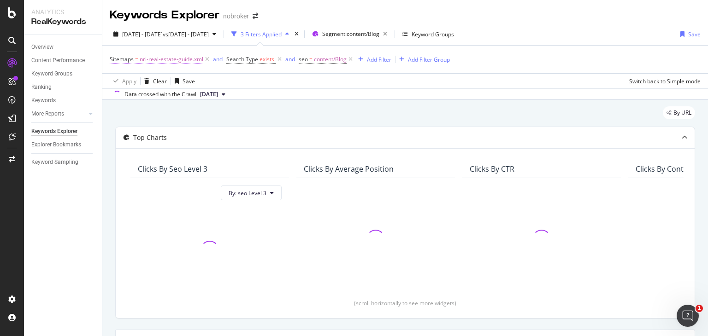
click at [160, 59] on span "nri-real-estate-guide.xml" at bounding box center [172, 59] width 64 height 13
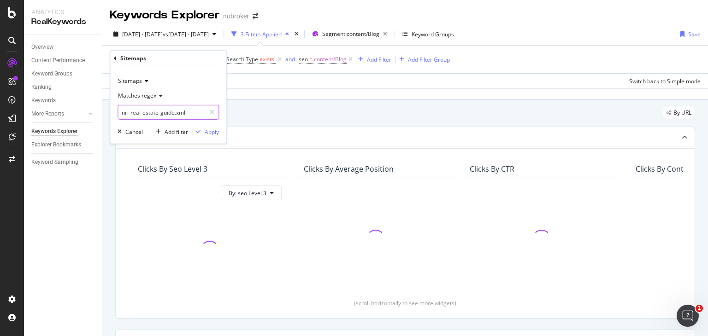
click at [190, 111] on input "nri-real-estate-guide.xml" at bounding box center [161, 112] width 87 height 15
paste input "affidavit-guide.xml"
type input "affidavit-guide.xml"
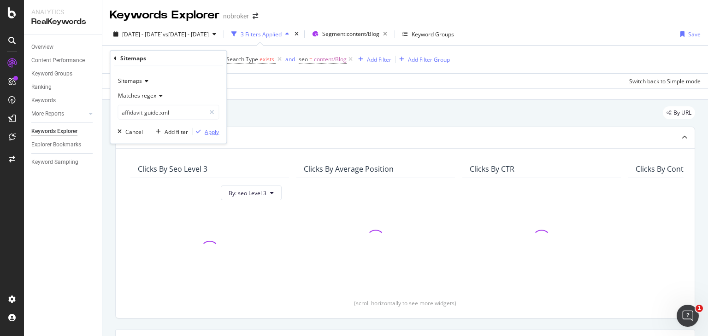
click at [207, 130] on div "Apply" at bounding box center [212, 132] width 14 height 8
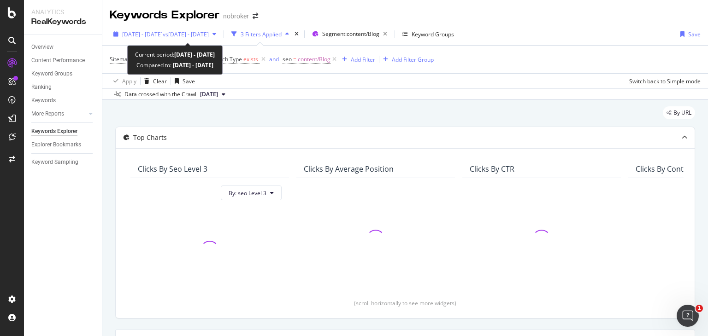
click at [209, 32] on span "vs [DATE] - [DATE]" at bounding box center [186, 34] width 46 height 8
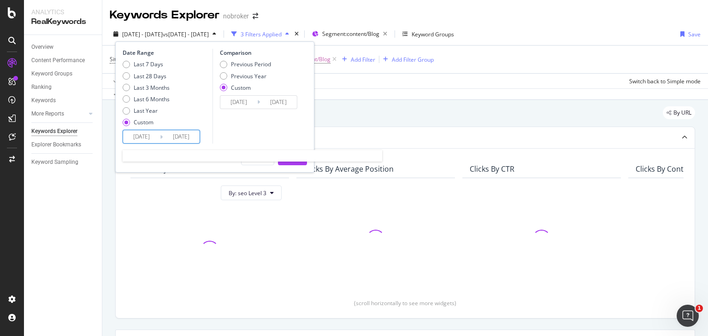
click at [142, 140] on input "[DATE]" at bounding box center [141, 136] width 37 height 13
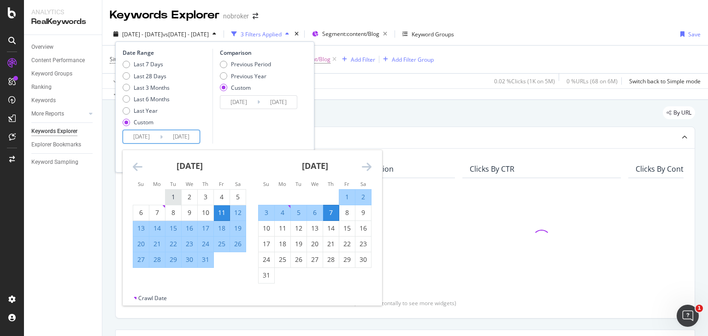
click at [173, 195] on div "1" at bounding box center [173, 197] width 16 height 9
type input "[DATE]"
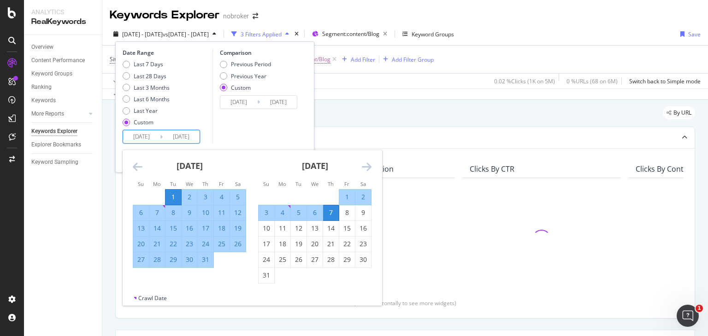
click at [370, 166] on icon "Move forward to switch to the next month." at bounding box center [367, 166] width 10 height 11
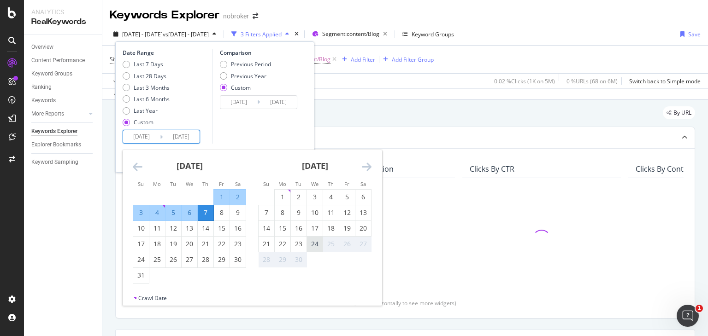
click at [315, 246] on div "24" at bounding box center [315, 244] width 16 height 9
type input "[DATE]"
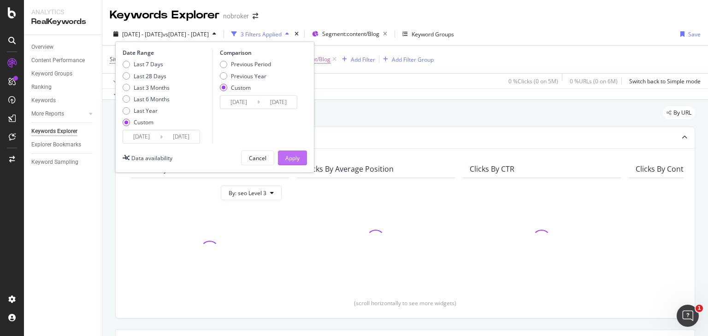
click at [294, 160] on div "Apply" at bounding box center [292, 158] width 14 height 8
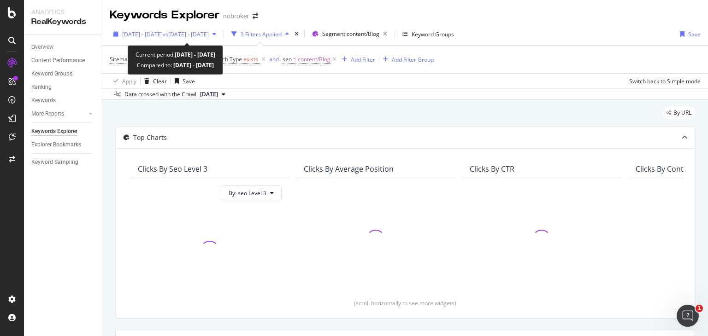
click at [209, 37] on span "vs 2024 Aug. 1st - Sep. 30th" at bounding box center [186, 34] width 46 height 8
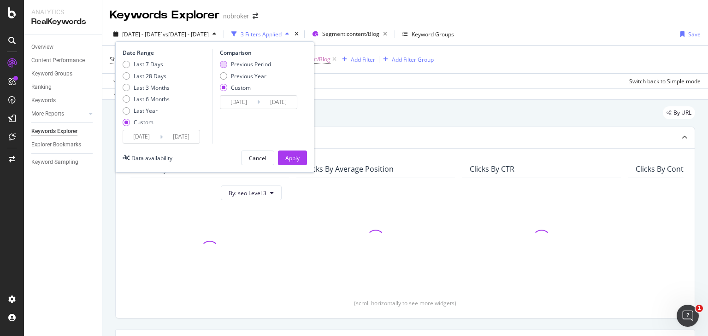
drag, startPoint x: 223, startPoint y: 58, endPoint x: 223, endPoint y: 64, distance: 6.5
click at [223, 64] on div "Comparison Previous Period Previous Year Custom 2024/08/01 Navigate forward to …" at bounding box center [256, 96] width 88 height 95
click at [223, 64] on div "Previous Period" at bounding box center [223, 64] width 7 height 7
type input "2025/04/06"
type input "2025/06/30"
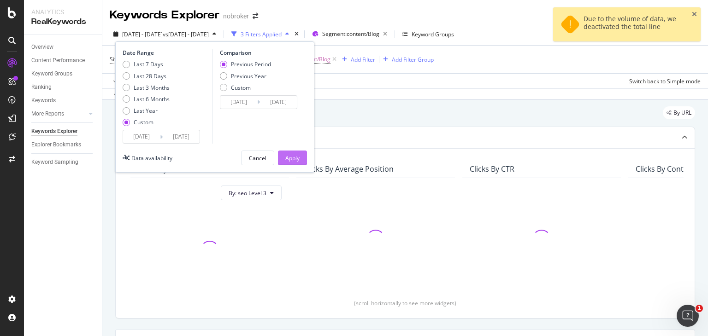
click at [294, 158] on div "Apply" at bounding box center [292, 158] width 14 height 8
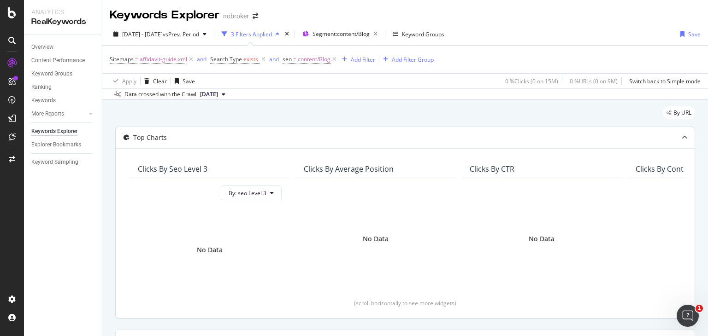
drag, startPoint x: 278, startPoint y: 193, endPoint x: 499, endPoint y: 131, distance: 229.7
click at [499, 131] on div "Top Charts" at bounding box center [405, 137] width 579 height 21
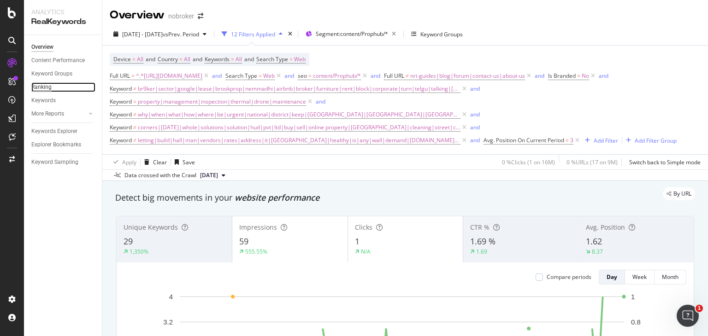
click at [43, 86] on div "Ranking" at bounding box center [41, 87] width 20 height 10
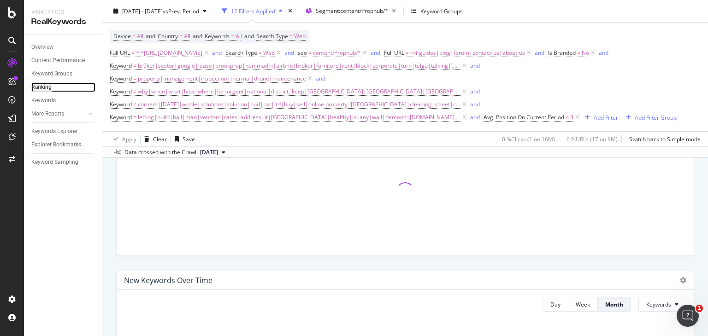
scroll to position [137, 0]
click at [573, 118] on icon at bounding box center [577, 117] width 8 height 9
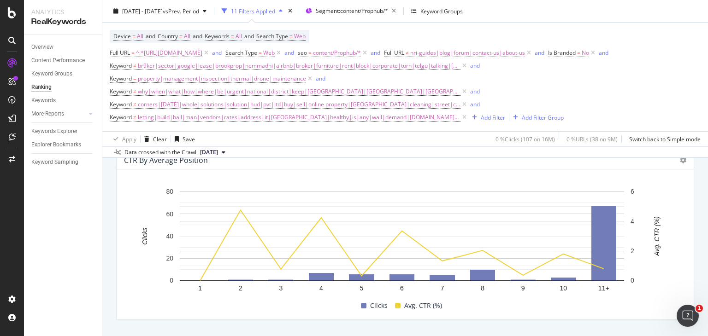
scroll to position [1002, 0]
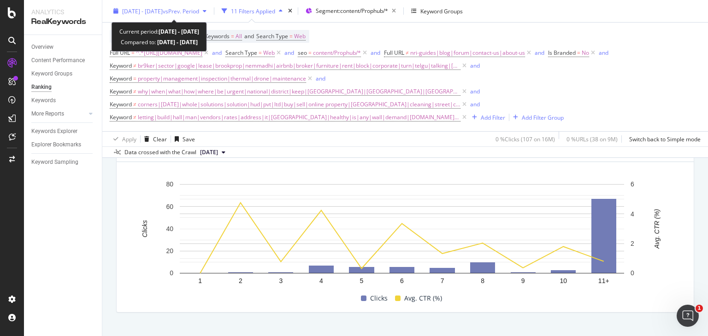
click at [204, 5] on div "2025 Jun. 22nd - Sep. 21st vs Prev. Period" at bounding box center [160, 11] width 100 height 14
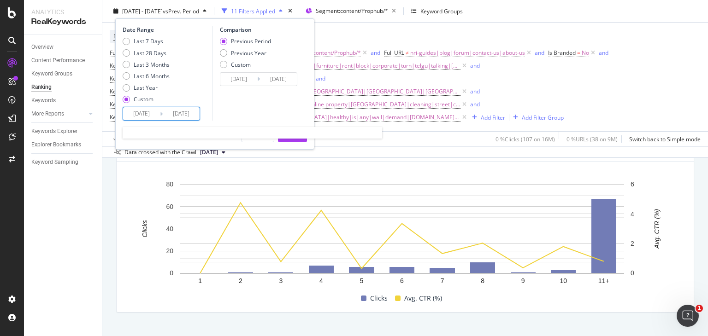
click at [148, 109] on input "2025/06/22" at bounding box center [141, 113] width 37 height 13
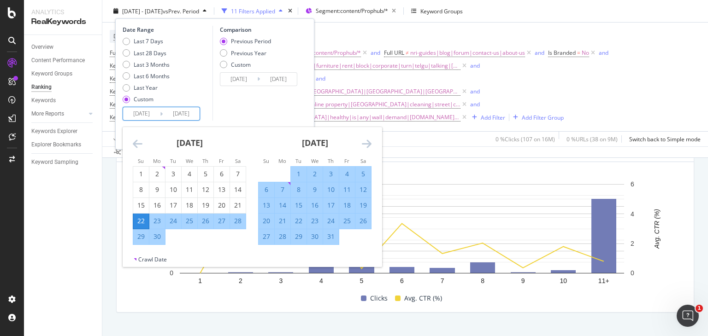
click at [364, 146] on icon "Move forward to switch to the next month." at bounding box center [367, 143] width 10 height 11
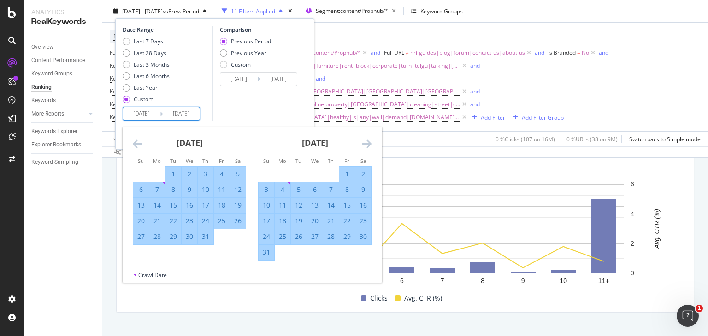
click at [364, 146] on icon "Move forward to switch to the next month." at bounding box center [367, 143] width 10 height 11
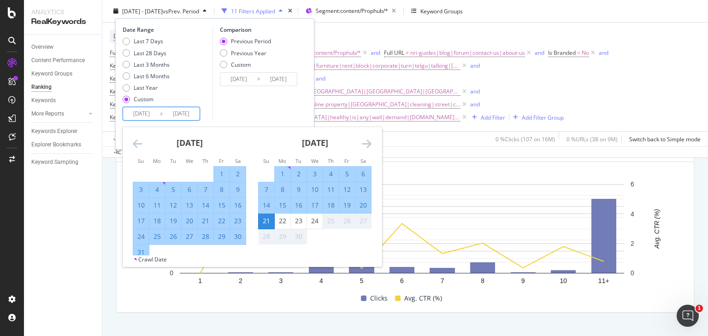
click at [286, 173] on div "1" at bounding box center [283, 174] width 16 height 9
type input "2025/09/01"
type input "2025/08/11"
type input "2025/08/31"
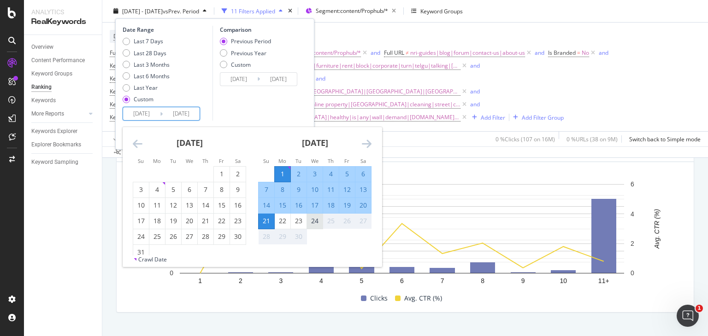
click at [315, 217] on div "24" at bounding box center [315, 220] width 16 height 9
type input "2025/09/24"
type input "2025/08/08"
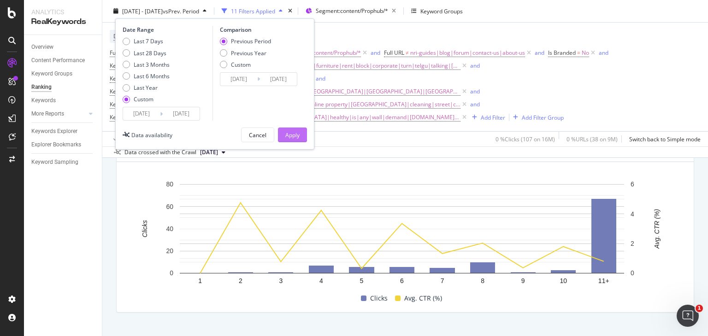
click at [293, 129] on div "Apply" at bounding box center [292, 135] width 14 height 14
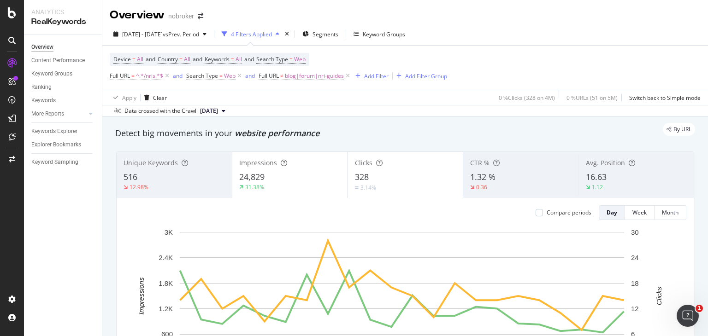
scroll to position [29, 0]
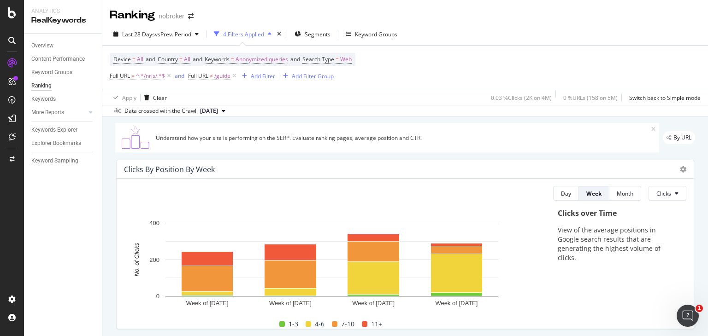
scroll to position [954, 0]
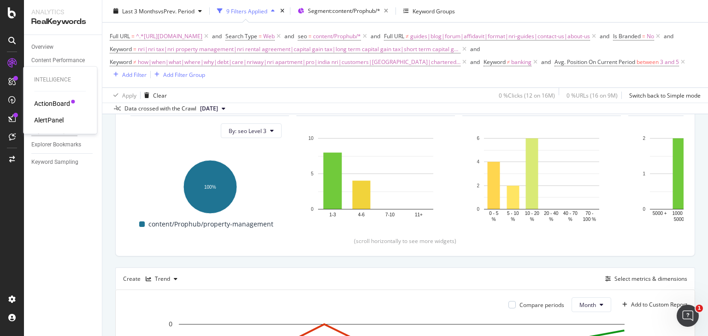
scroll to position [0, 64]
click at [46, 87] on div "Intelligence ActionBoard AlertPanel" at bounding box center [60, 101] width 66 height 64
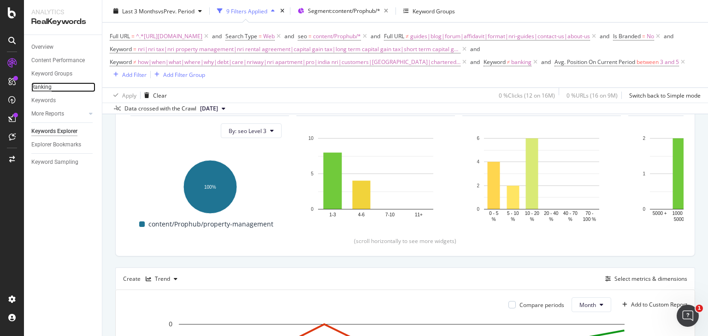
click at [43, 85] on div "Ranking" at bounding box center [41, 87] width 20 height 10
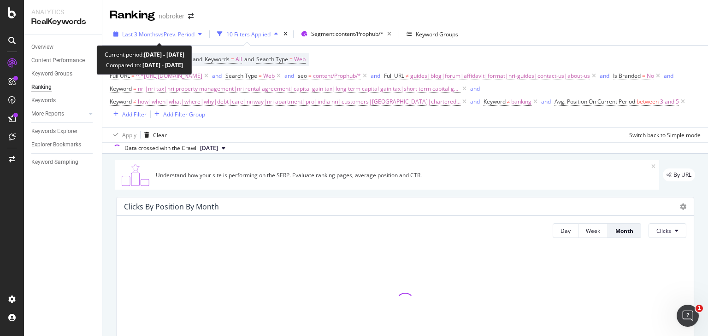
click at [154, 34] on span "Last 3 Months" at bounding box center [140, 34] width 36 height 8
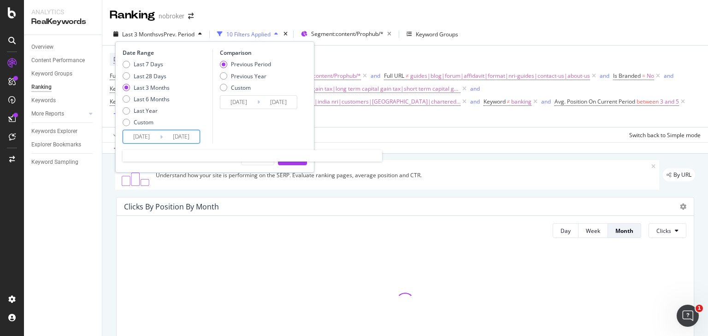
click at [153, 134] on input "2025/06/22" at bounding box center [141, 136] width 37 height 13
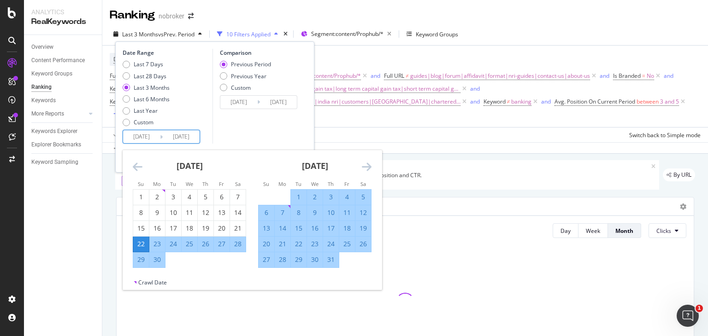
click at [368, 165] on icon "Move forward to switch to the next month." at bounding box center [367, 166] width 10 height 11
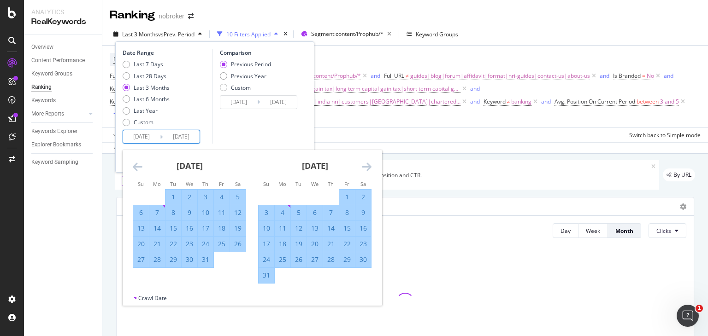
click at [368, 165] on icon "Move forward to switch to the next month." at bounding box center [367, 166] width 10 height 11
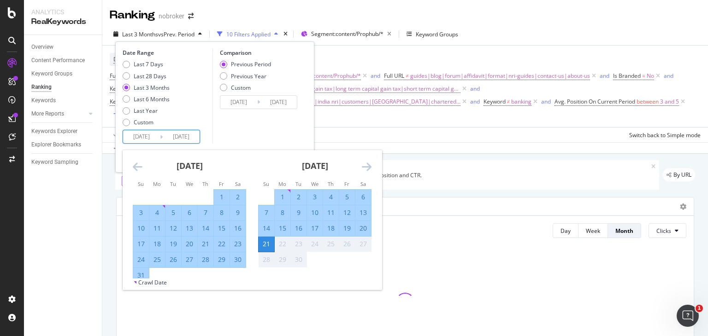
click at [280, 198] on div "1" at bounding box center [283, 197] width 16 height 9
type input "[DATE]"
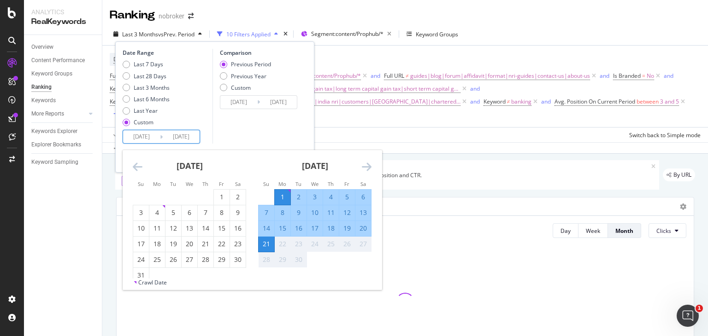
click at [263, 241] on div "21" at bounding box center [266, 244] width 16 height 9
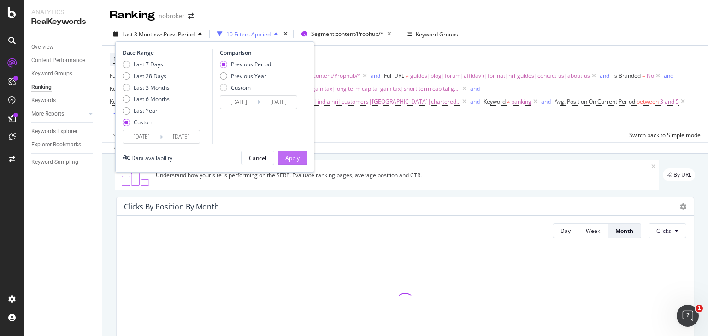
click at [297, 156] on div "Apply" at bounding box center [292, 158] width 14 height 8
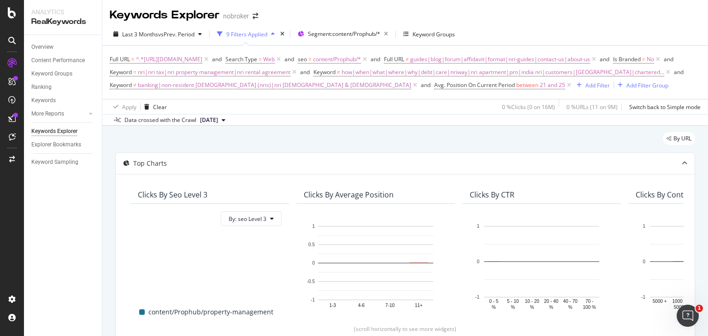
scroll to position [374, 0]
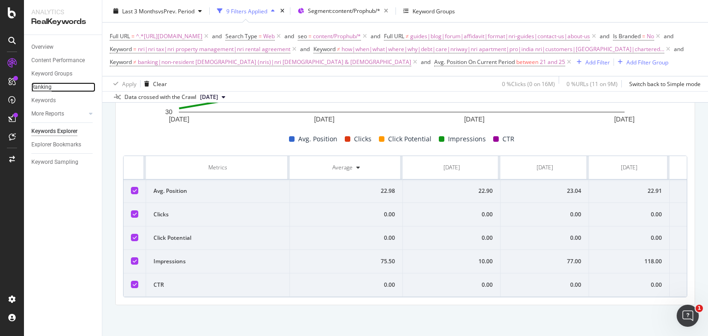
click at [41, 85] on div "Ranking" at bounding box center [41, 87] width 20 height 10
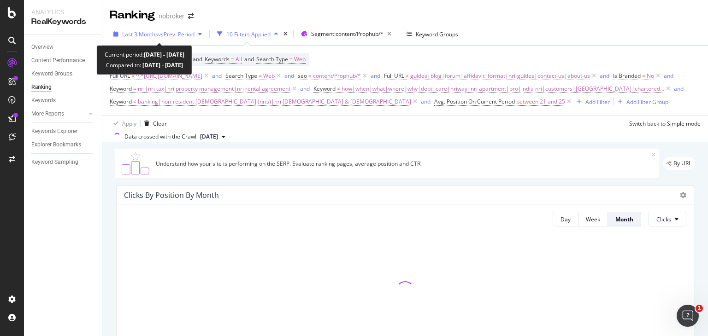
click at [194, 34] on span "vs Prev. Period" at bounding box center [176, 34] width 36 height 8
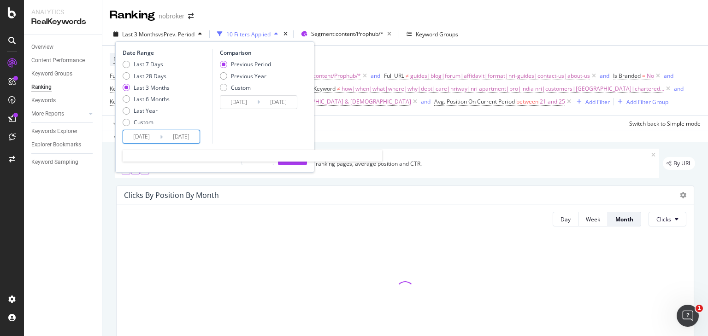
click at [150, 140] on input "[DATE]" at bounding box center [141, 136] width 37 height 13
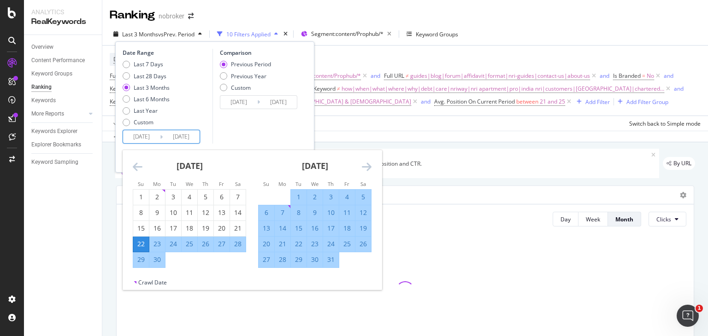
click at [364, 167] on icon "Move forward to switch to the next month." at bounding box center [367, 166] width 10 height 11
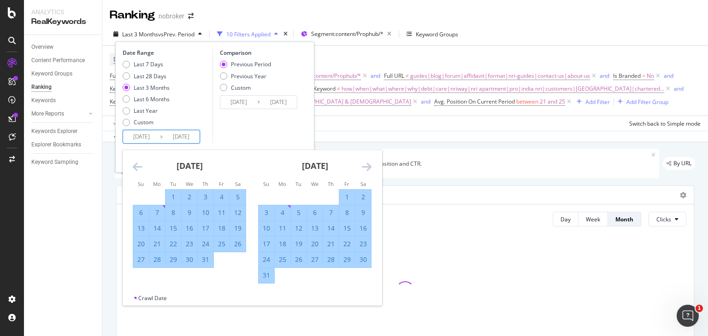
click at [364, 167] on icon "Move forward to switch to the next month." at bounding box center [367, 166] width 10 height 11
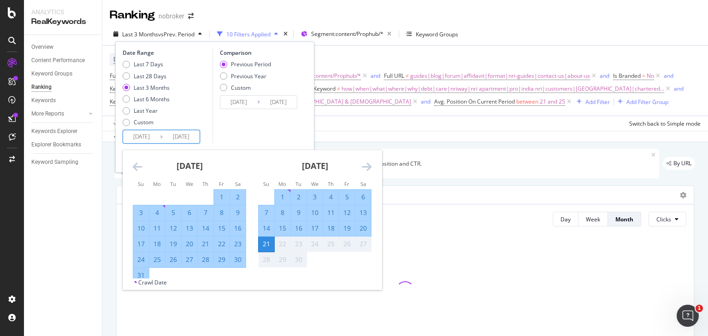
click at [364, 167] on icon "Move forward to switch to the next month." at bounding box center [367, 166] width 10 height 11
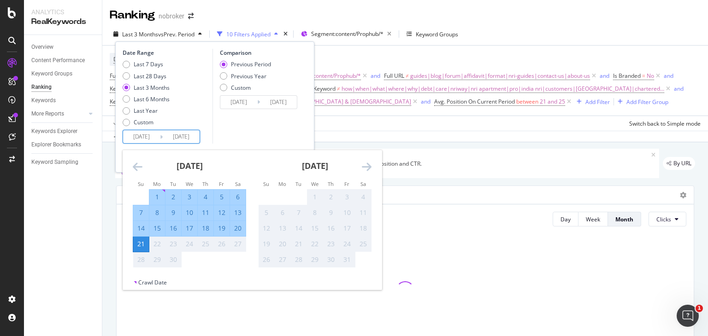
click at [153, 194] on div "1" at bounding box center [157, 197] width 16 height 9
type input "2025/09/01"
type input "2025/08/11"
type input "2025/08/31"
click at [135, 246] on div "21" at bounding box center [141, 244] width 16 height 9
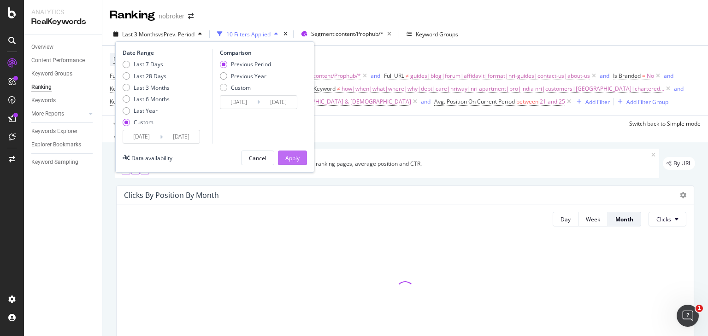
click at [287, 156] on div "Apply" at bounding box center [292, 158] width 14 height 8
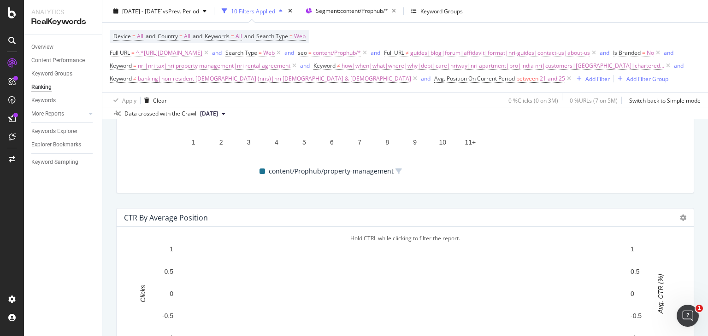
scroll to position [895, 0]
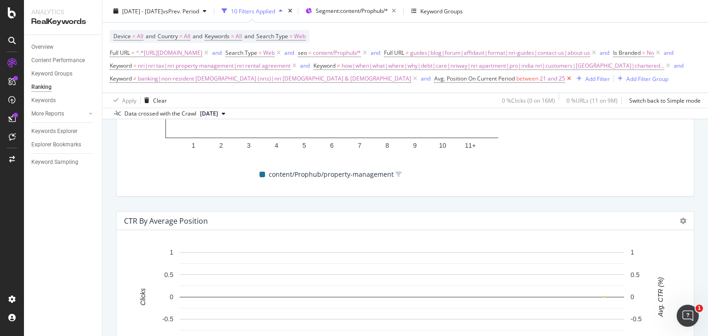
click at [565, 83] on icon at bounding box center [569, 78] width 8 height 9
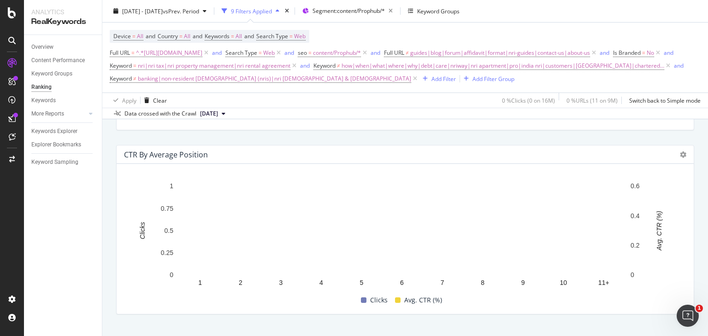
scroll to position [964, 0]
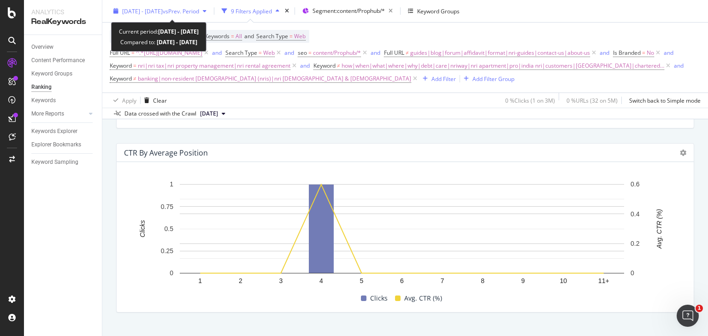
click at [163, 8] on span "2025 Sep. 1st - Sep. 21st" at bounding box center [142, 11] width 41 height 8
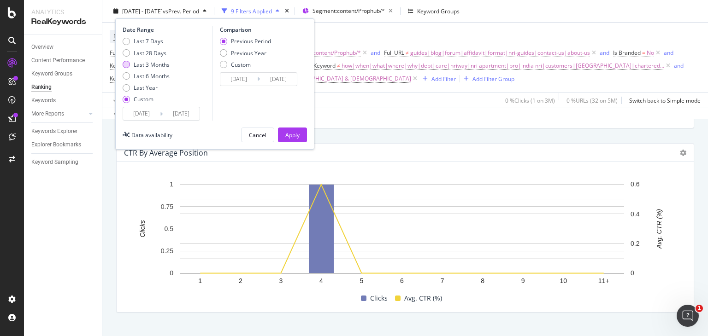
click at [127, 64] on div "Last 3 Months" at bounding box center [126, 64] width 7 height 7
type input "2025/06/22"
type input "2025/03/22"
type input "2025/06/21"
click at [293, 132] on div "Apply" at bounding box center [292, 135] width 14 height 8
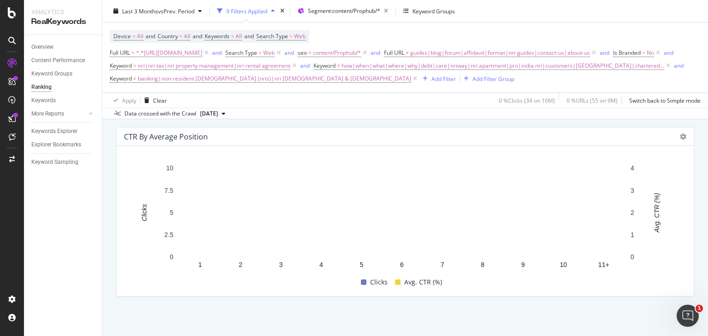
scroll to position [991, 0]
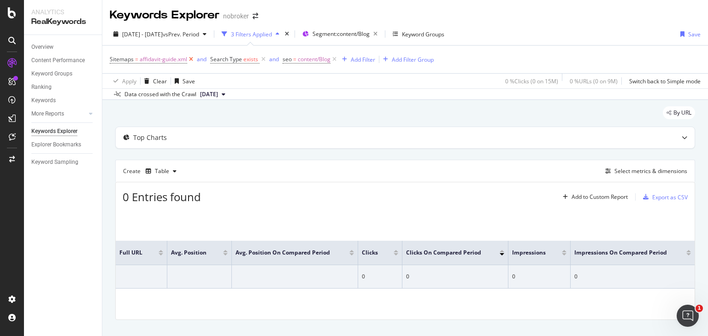
click at [188, 57] on icon at bounding box center [191, 59] width 8 height 9
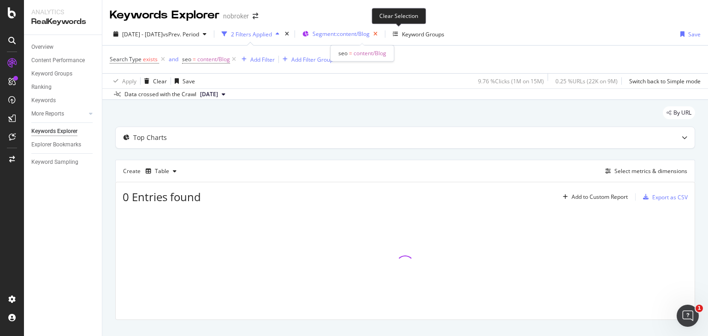
click at [381, 32] on icon "button" at bounding box center [375, 34] width 12 height 13
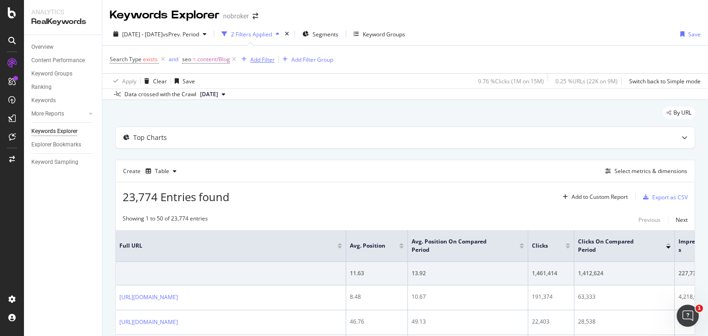
click at [269, 64] on div "Add Filter" at bounding box center [256, 59] width 37 height 10
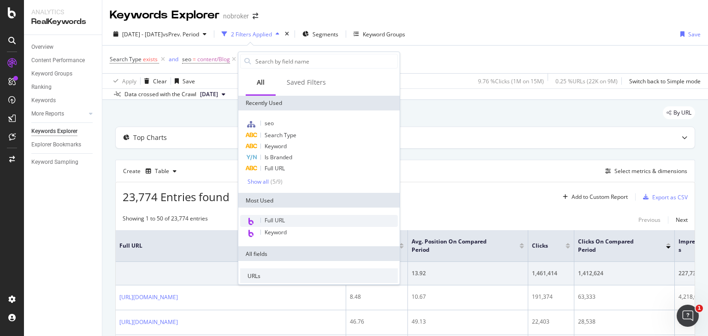
click at [283, 223] on span "Full URL" at bounding box center [274, 220] width 20 height 8
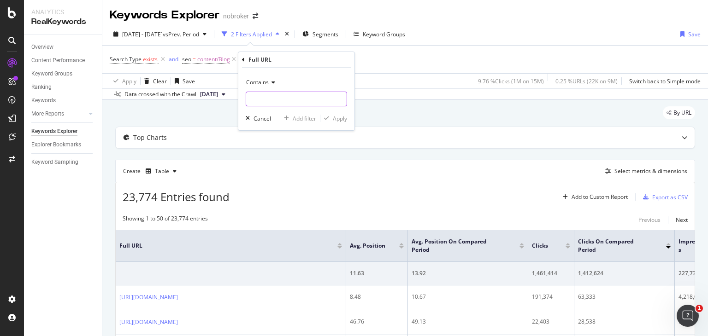
click at [267, 99] on input "text" at bounding box center [296, 99] width 100 height 15
paste input "[URL][DOMAIN_NAME]"
type input "[URL][DOMAIN_NAME]"
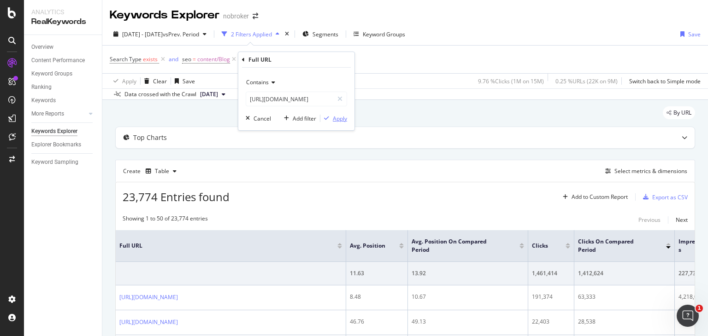
click at [339, 117] on div "Apply" at bounding box center [340, 119] width 14 height 8
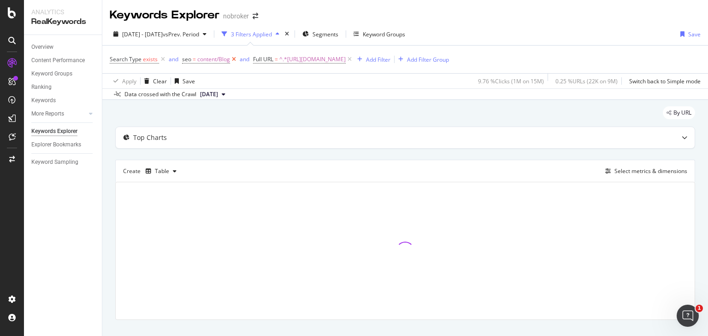
click at [231, 61] on icon at bounding box center [234, 59] width 8 height 9
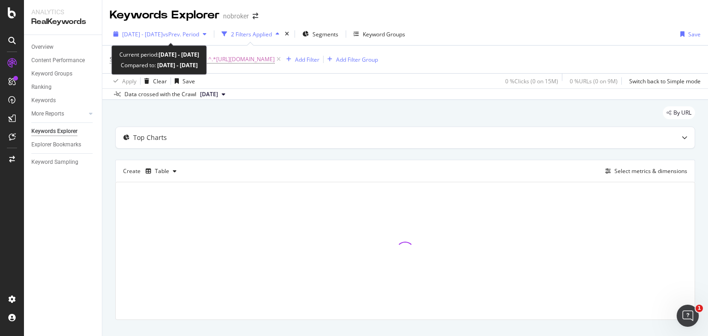
click at [199, 32] on span "vs Prev. Period" at bounding box center [181, 34] width 36 height 8
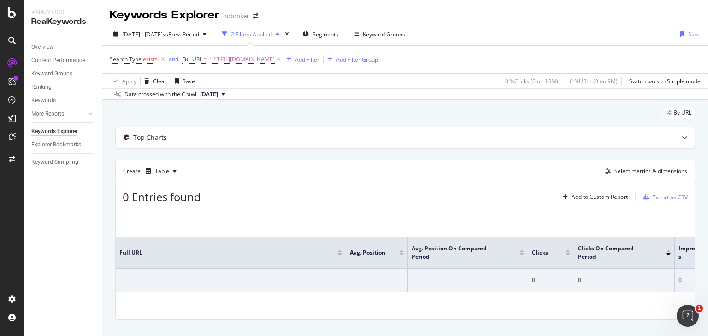
click at [339, 104] on div "By URL Top Charts Create Table Select metrics & dimensions 0 Entries found Add …" at bounding box center [404, 226] width 605 height 252
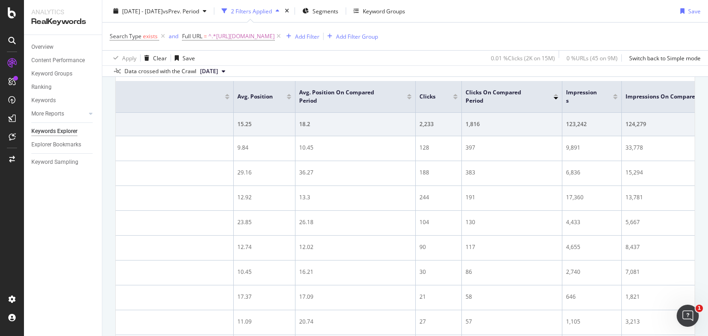
scroll to position [0, 17]
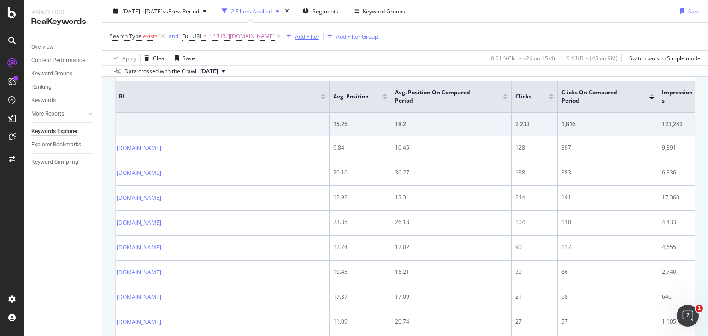
click at [319, 35] on div "Add Filter" at bounding box center [307, 36] width 24 height 8
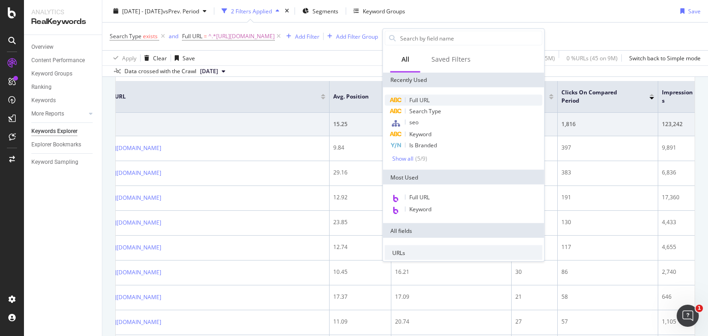
click at [421, 98] on span "Full URL" at bounding box center [419, 100] width 20 height 8
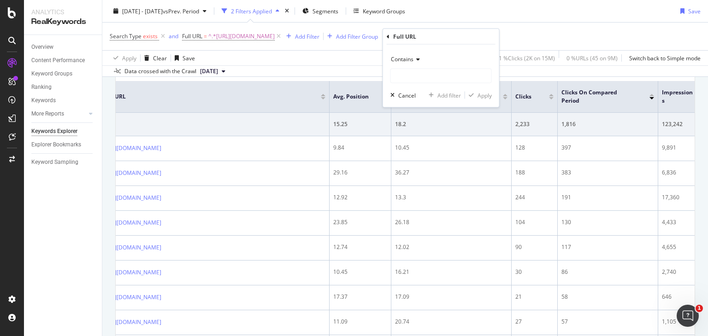
click at [413, 58] on icon at bounding box center [416, 60] width 6 height 6
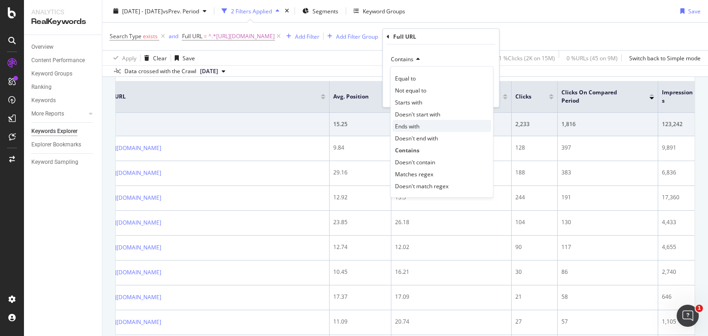
click at [416, 127] on span "Ends with" at bounding box center [407, 126] width 24 height 8
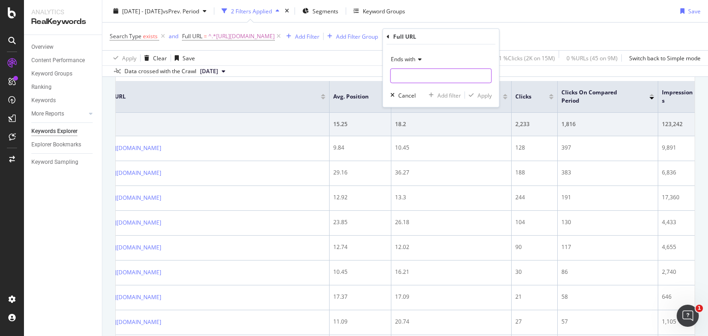
click at [406, 75] on input "text" at bounding box center [441, 76] width 100 height 15
type input "/"
click at [477, 94] on div "Apply" at bounding box center [484, 95] width 14 height 8
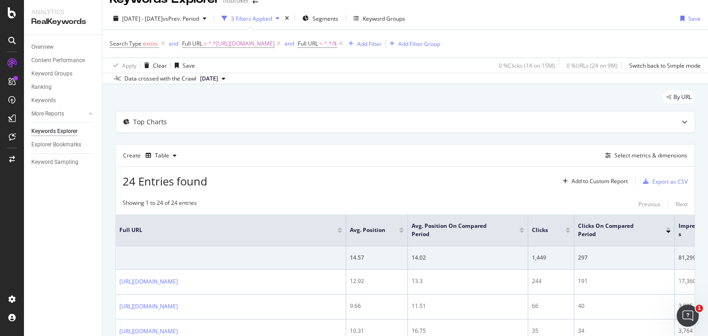
scroll to position [149, 0]
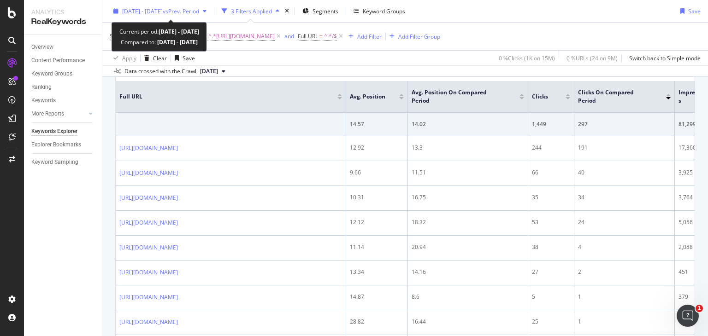
click at [187, 7] on span "vs Prev. Period" at bounding box center [181, 11] width 36 height 8
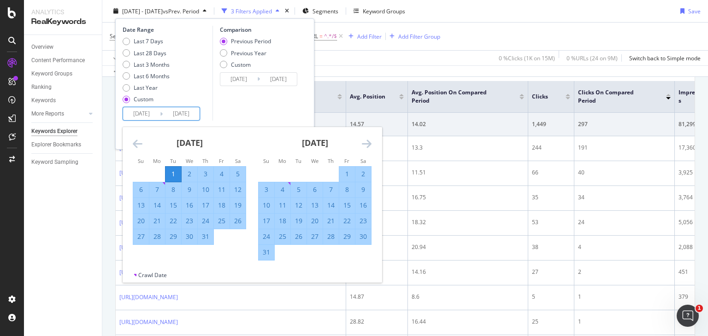
click at [147, 111] on input "2025/07/01" at bounding box center [141, 113] width 37 height 13
click at [346, 174] on div "1" at bounding box center [347, 174] width 16 height 9
type input "2025/08/01"
type input "2025/06/07"
type input "2025/07/31"
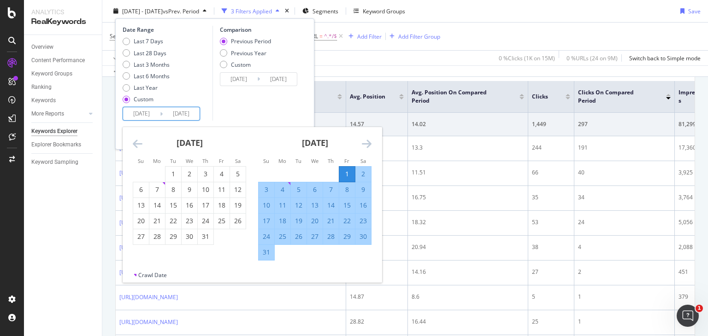
click at [366, 145] on icon "Move forward to switch to the next month." at bounding box center [367, 143] width 10 height 11
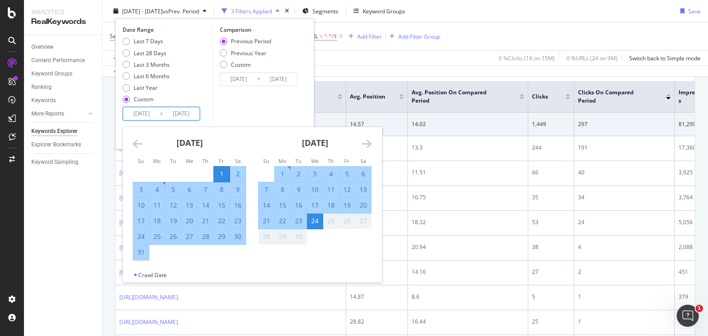
click at [266, 109] on div "Comparison Previous Period Previous Year Custom 2025/06/07 Navigate forward to …" at bounding box center [256, 73] width 88 height 95
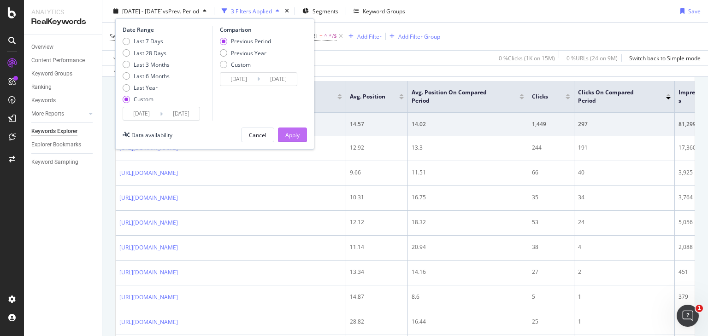
click at [292, 131] on div "Apply" at bounding box center [292, 135] width 14 height 8
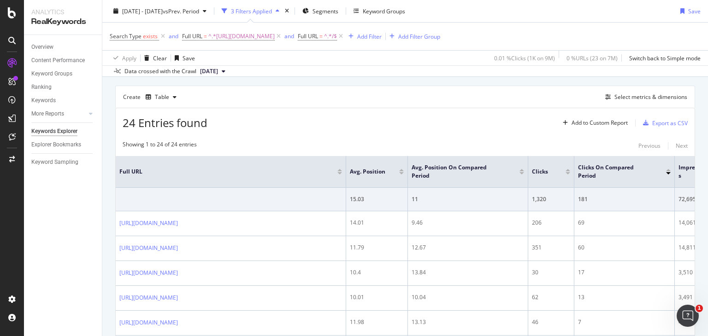
scroll to position [48, 0]
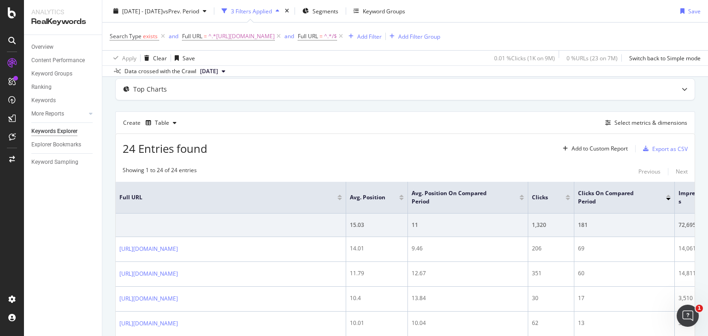
click at [568, 196] on div at bounding box center [567, 196] width 5 height 2
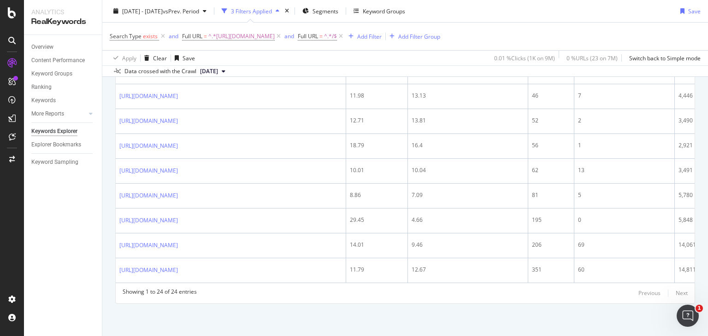
scroll to position [813, 0]
click at [462, 15] on div "2025 Aug. 1st - Sep. 24th vs Prev. Period 3 Filters Applied Segments Keyword Gr…" at bounding box center [404, 13] width 605 height 18
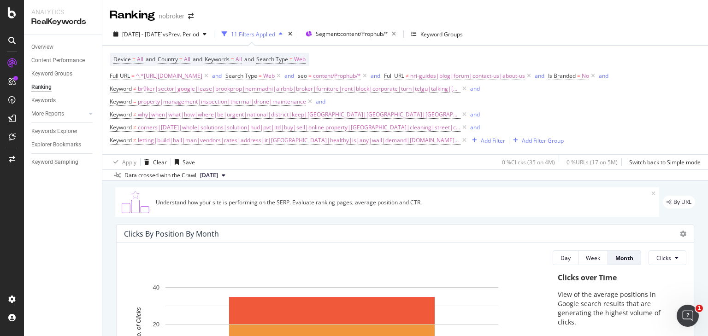
scroll to position [1002, 0]
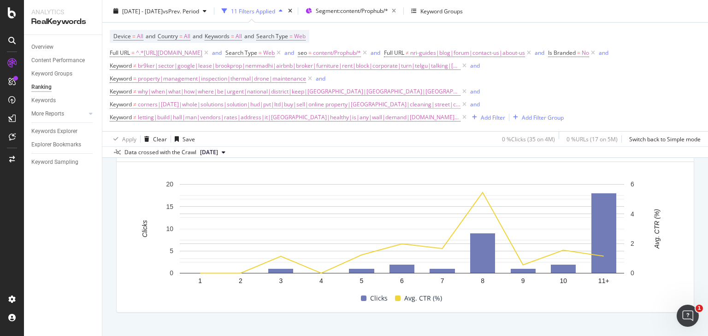
click at [297, 104] on span "corners|[DATE]|whole|solutions|solution|hud|pvt|ltd|buy|sell|online property|[G…" at bounding box center [299, 104] width 322 height 13
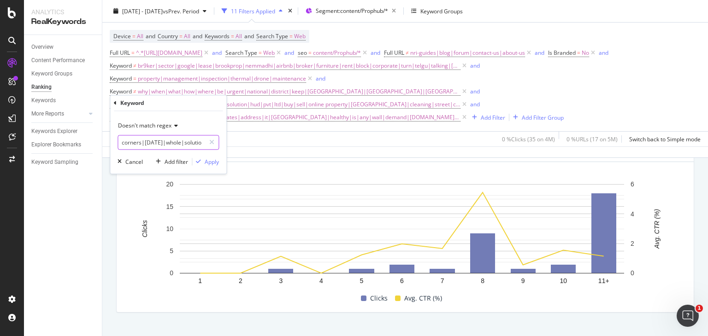
click at [141, 140] on input "corners|[DATE]|whole|solutions|solution|hud|pvt|ltd|buy|sell|online property|[G…" at bounding box center [161, 142] width 87 height 15
click at [150, 140] on input "corners|[DATE]|whole|solutions|solution|hud|pvt|ltd|buy|sell|online property|[G…" at bounding box center [161, 142] width 87 height 15
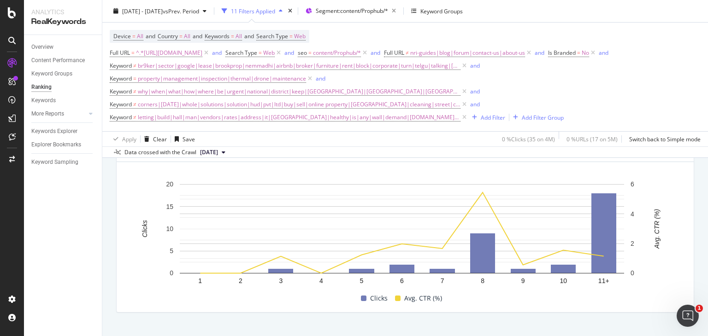
click at [304, 146] on div "Data crossed with the Crawl [DATE]" at bounding box center [404, 151] width 605 height 11
click at [409, 65] on span "br9ker|sector|google|lease|brookprop|nemmadhi|airbnb|broker|furniture|rent|bloc…" at bounding box center [299, 65] width 322 height 13
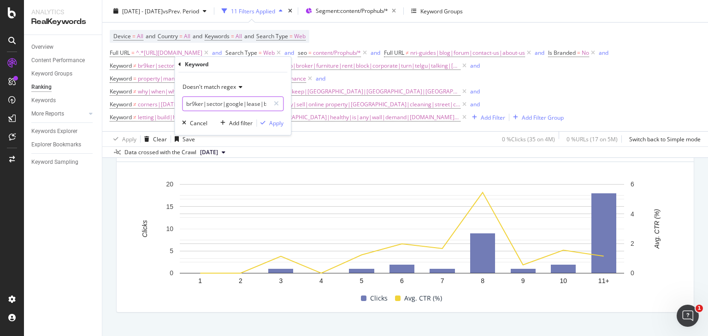
click at [205, 105] on input "br9ker|sector|google|lease|brookprop|nemmadhi|airbnb|broker|furniture|rent|bloc…" at bounding box center [225, 104] width 87 height 15
click at [232, 104] on input "br9ker|sector|google|lease|brookprop|nemmadhi|airbnb|broker|furniture|rent|bloc…" at bounding box center [225, 104] width 87 height 15
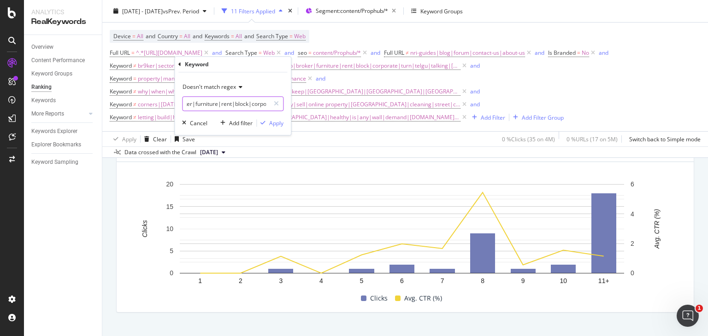
click at [235, 104] on input "br9ker|sector|google|lease|brookprop|nemmadhi|airbnb|broker|furniture|rent|bloc…" at bounding box center [225, 104] width 87 height 15
type input "br9ker|sector|google|lease|brookprop|nemmadhi|airbnb|broker|furniture|block|cor…"
click at [269, 122] on div "Apply" at bounding box center [276, 123] width 14 height 8
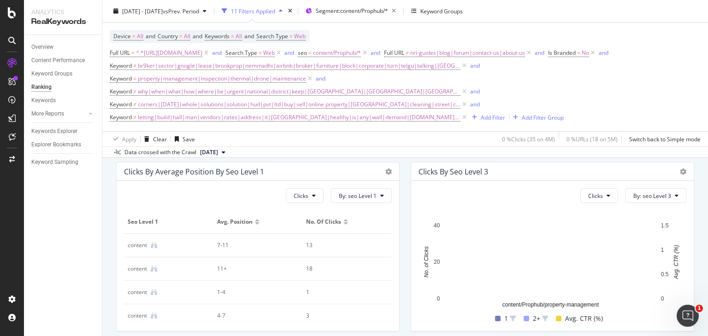
scroll to position [430, 0]
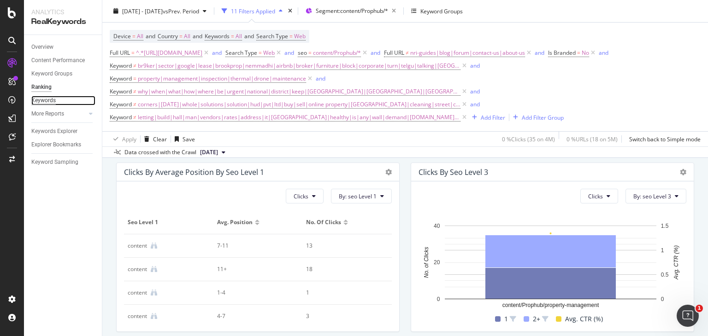
click at [49, 98] on div "Keywords" at bounding box center [43, 101] width 24 height 10
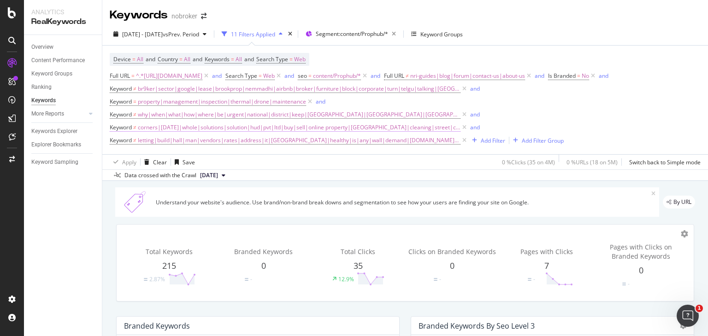
click at [315, 128] on span "corners|[DATE]|whole|solutions|solution|hud|pvt|ltd|buy|sell|online property|[G…" at bounding box center [299, 127] width 322 height 13
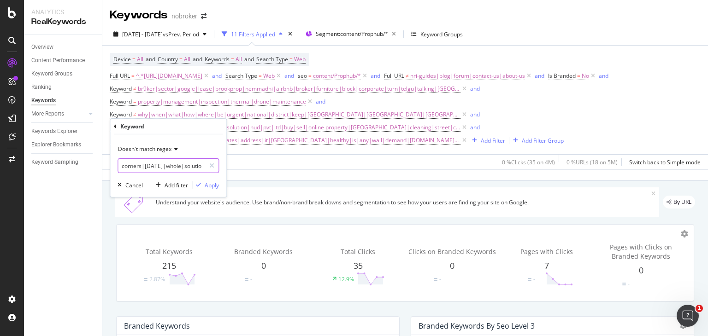
click at [161, 165] on input "corners|[DATE]|whole|solutions|solution|hud|pvt|ltd|buy|sell|online property|[G…" at bounding box center [161, 165] width 87 height 15
click at [194, 164] on input "corners|[DATE]|whole|solutions|solution|hud|pvt|ltd|buy|sell|online property|[G…" at bounding box center [161, 165] width 87 height 15
click at [196, 165] on input "corners|[DATE]|whole|solutions|solution|hud|pvt|ltd|buy|sell|online property|[G…" at bounding box center [161, 165] width 87 height 15
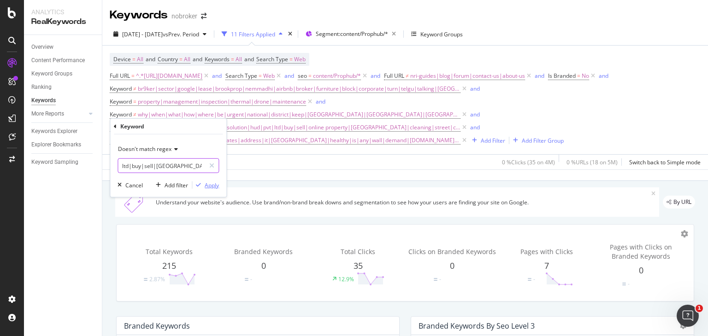
type input "corners|[DATE]|whole|solutions|solution|hud|pvt|ltd|buy|sell|[GEOGRAPHIC_DATA]|…"
click at [210, 184] on div "Apply" at bounding box center [212, 185] width 14 height 8
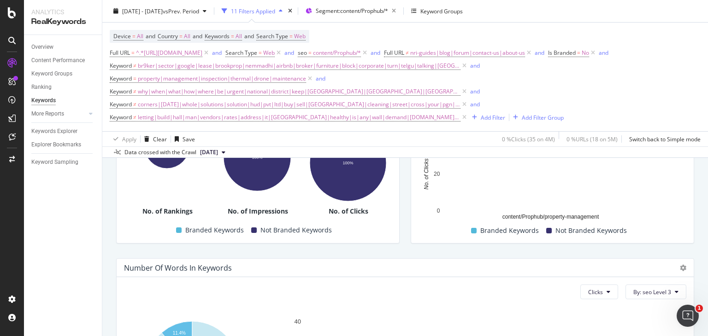
scroll to position [374, 0]
